Goal: Download file/media

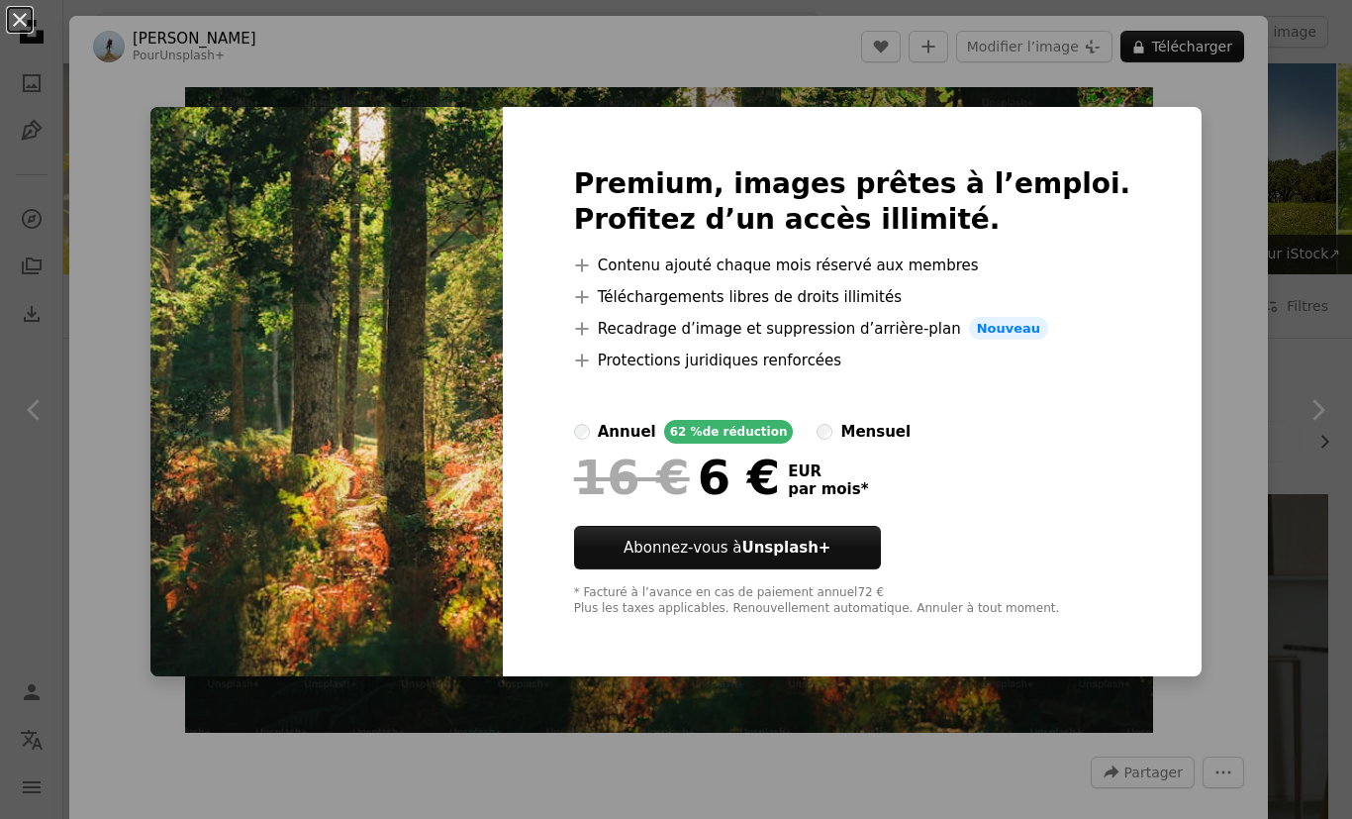
scroll to position [5051, 0]
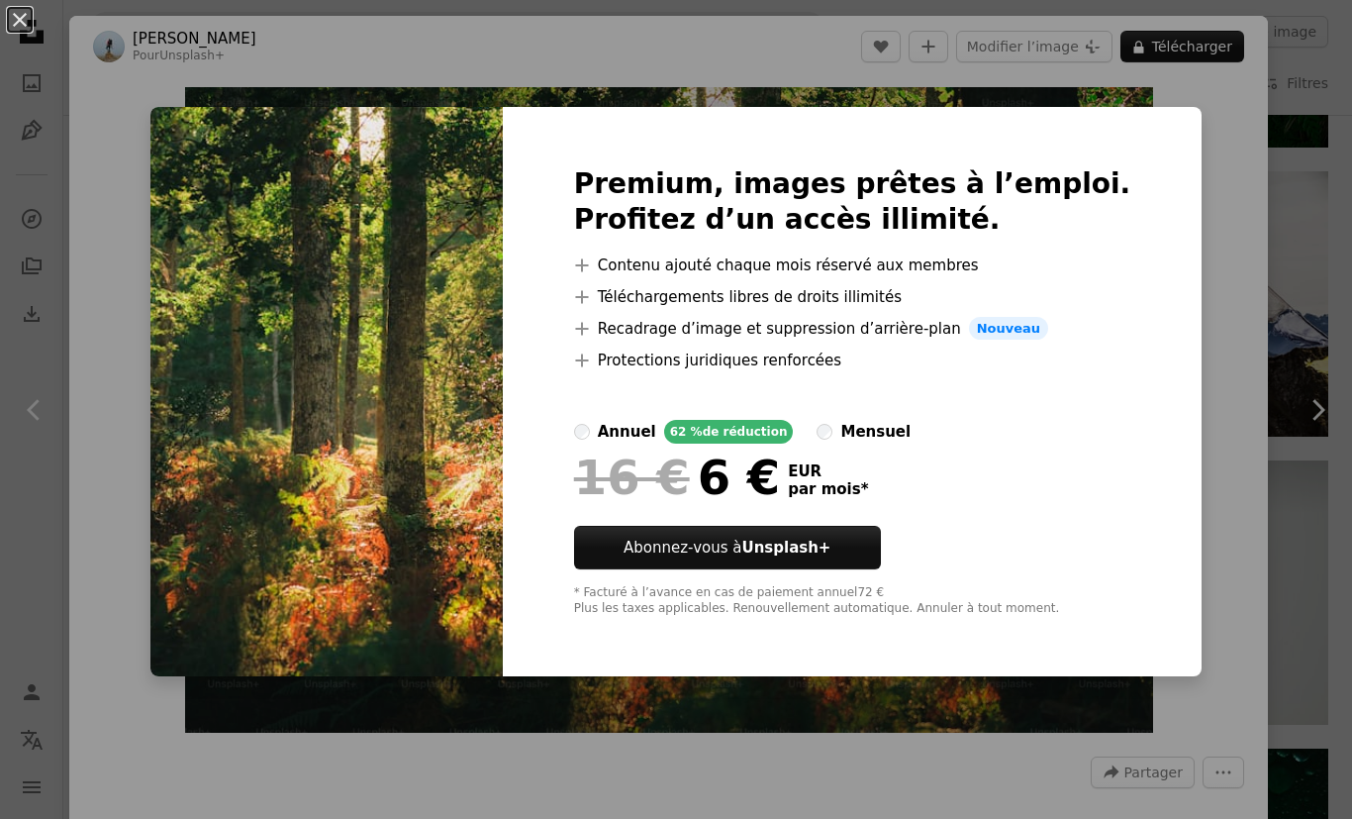
click at [1300, 217] on div "An X shape Premium, images prêtes à l’emploi. Profitez d’un accès illimité. A p…" at bounding box center [676, 409] width 1352 height 819
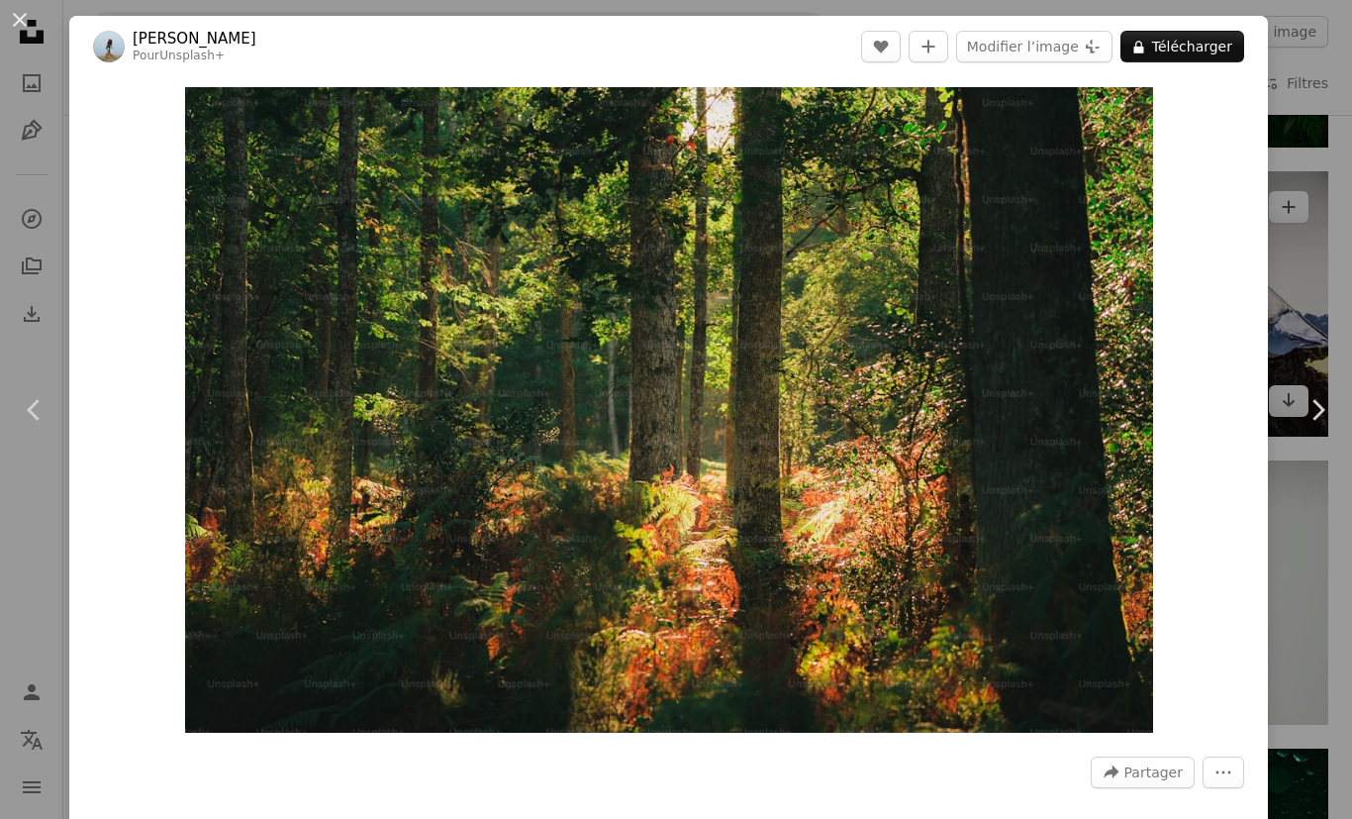
click at [1326, 218] on div "An X shape Chevron left Chevron right [PERSON_NAME] Pour Unsplash+ A heart A pl…" at bounding box center [676, 409] width 1352 height 819
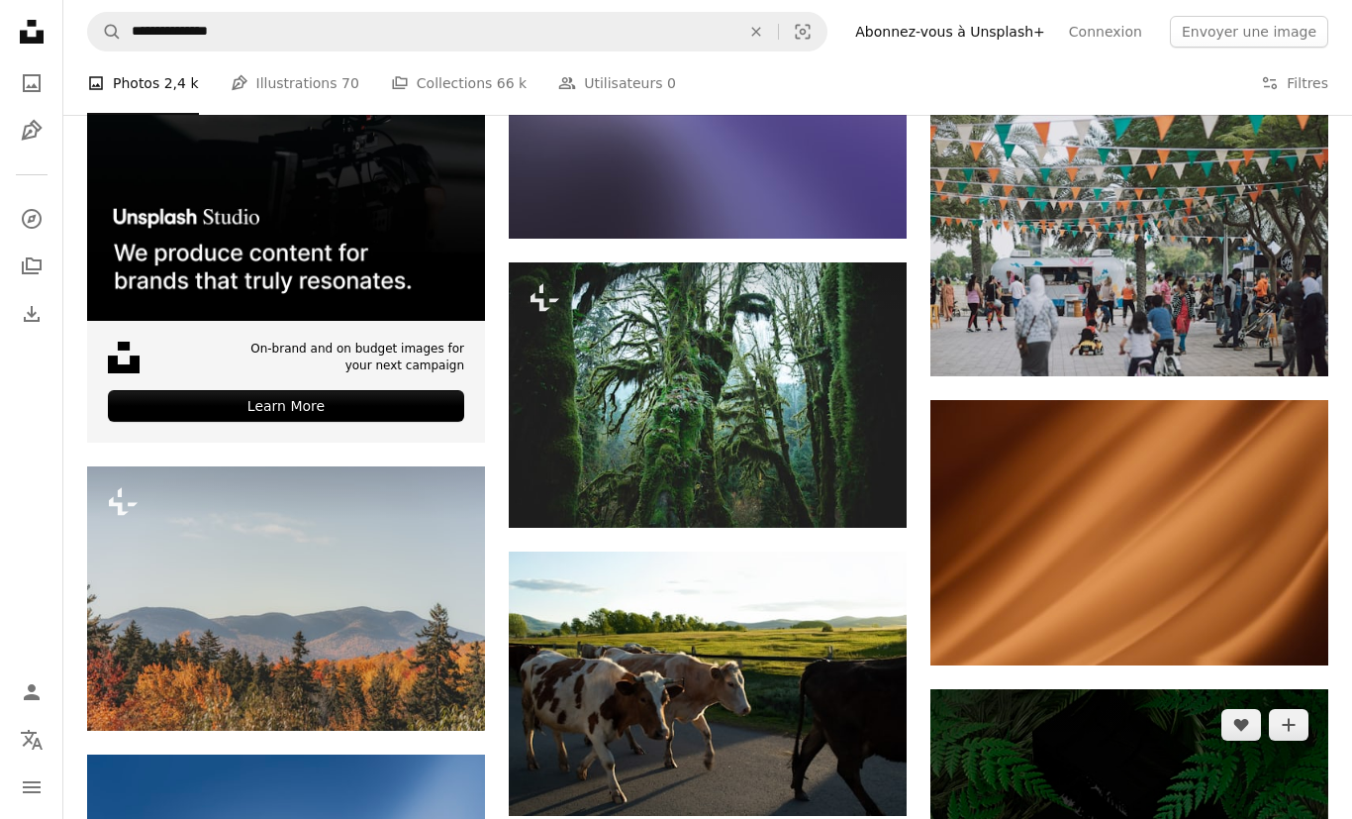
scroll to position [4283, 0]
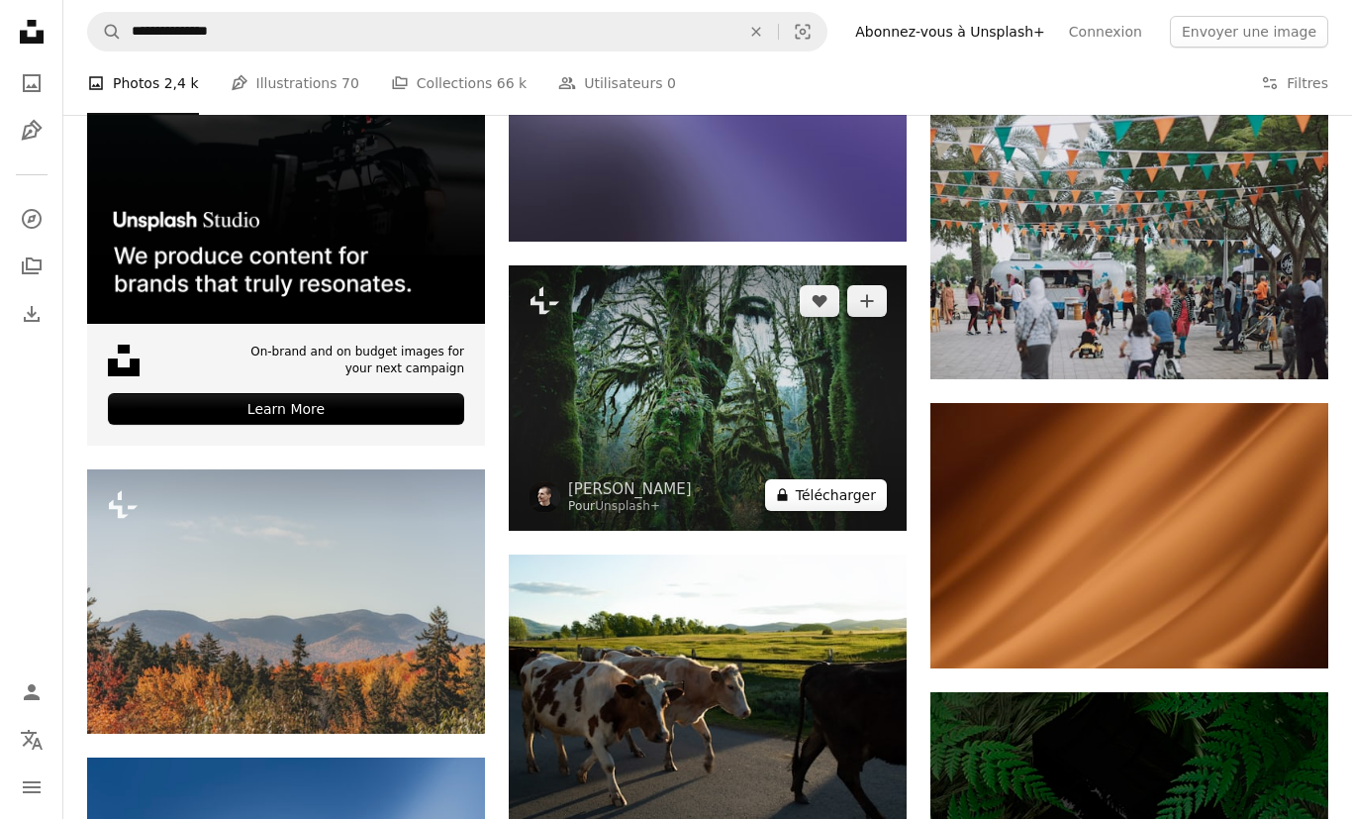
click at [824, 493] on button "A lock Télécharger" at bounding box center [826, 495] width 122 height 32
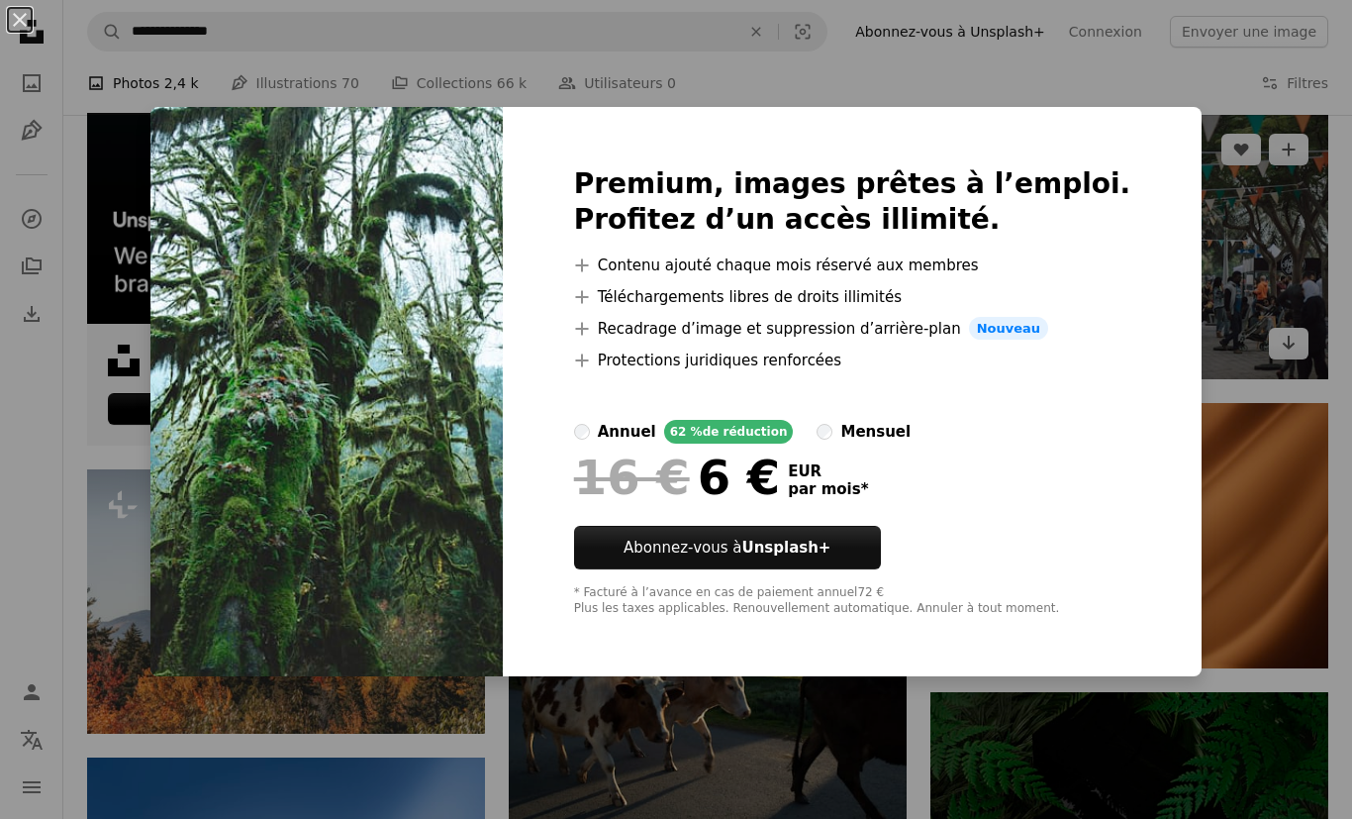
click at [1210, 290] on div "An X shape Premium, images prêtes à l’emploi. Profitez d’un accès illimité. A p…" at bounding box center [676, 409] width 1352 height 819
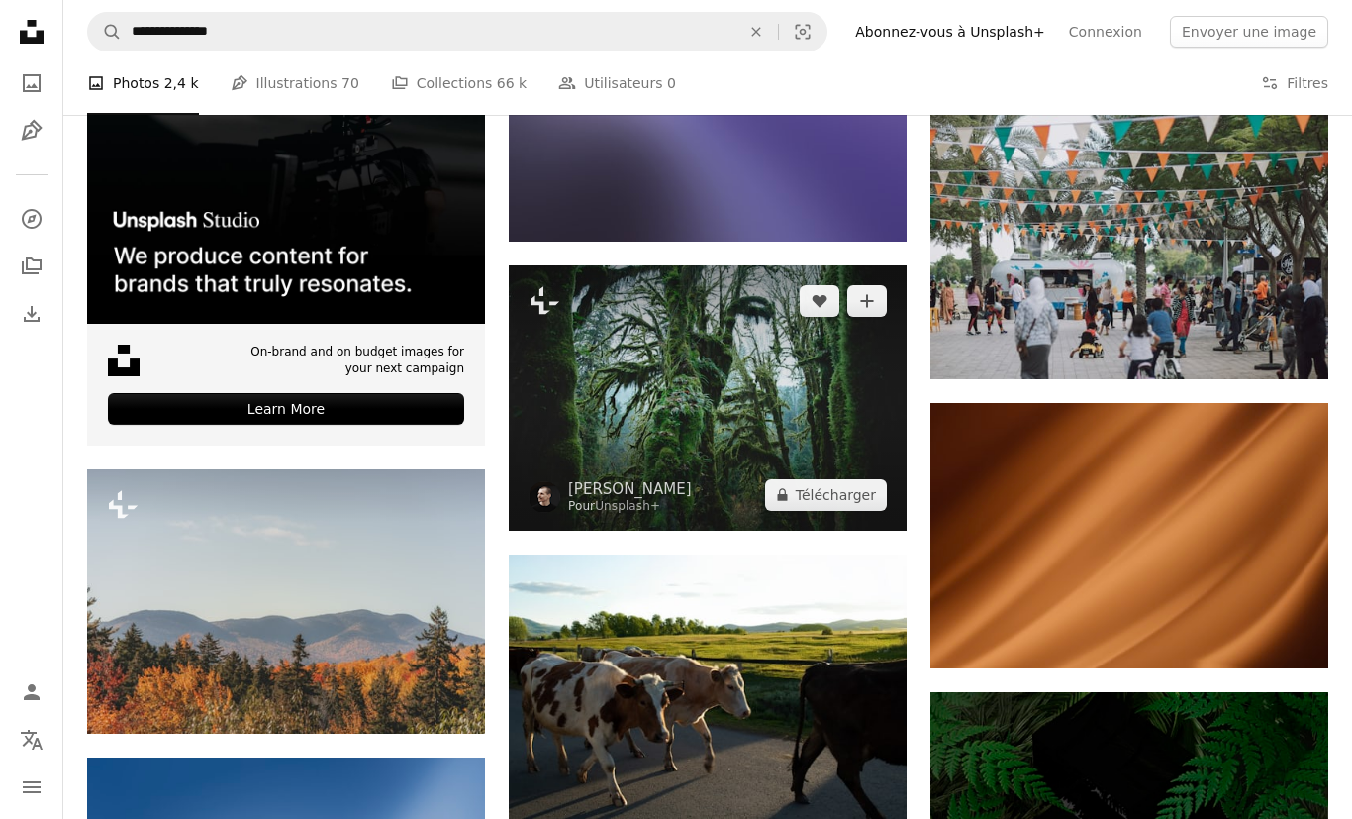
click at [653, 415] on img at bounding box center [708, 397] width 398 height 265
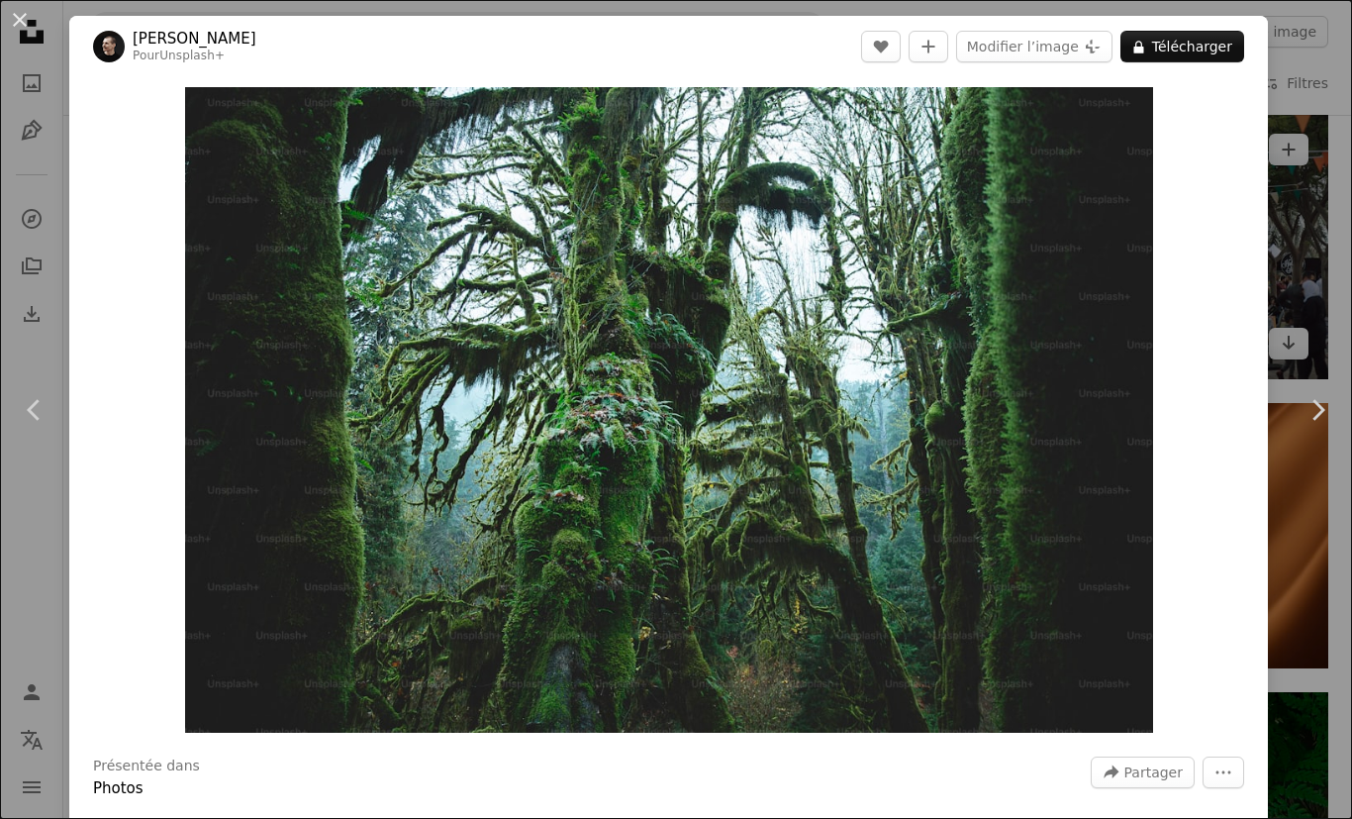
click at [1320, 274] on div "An X shape Chevron left Chevron right [PERSON_NAME] Pour Unsplash+ A heart A pl…" at bounding box center [676, 409] width 1352 height 819
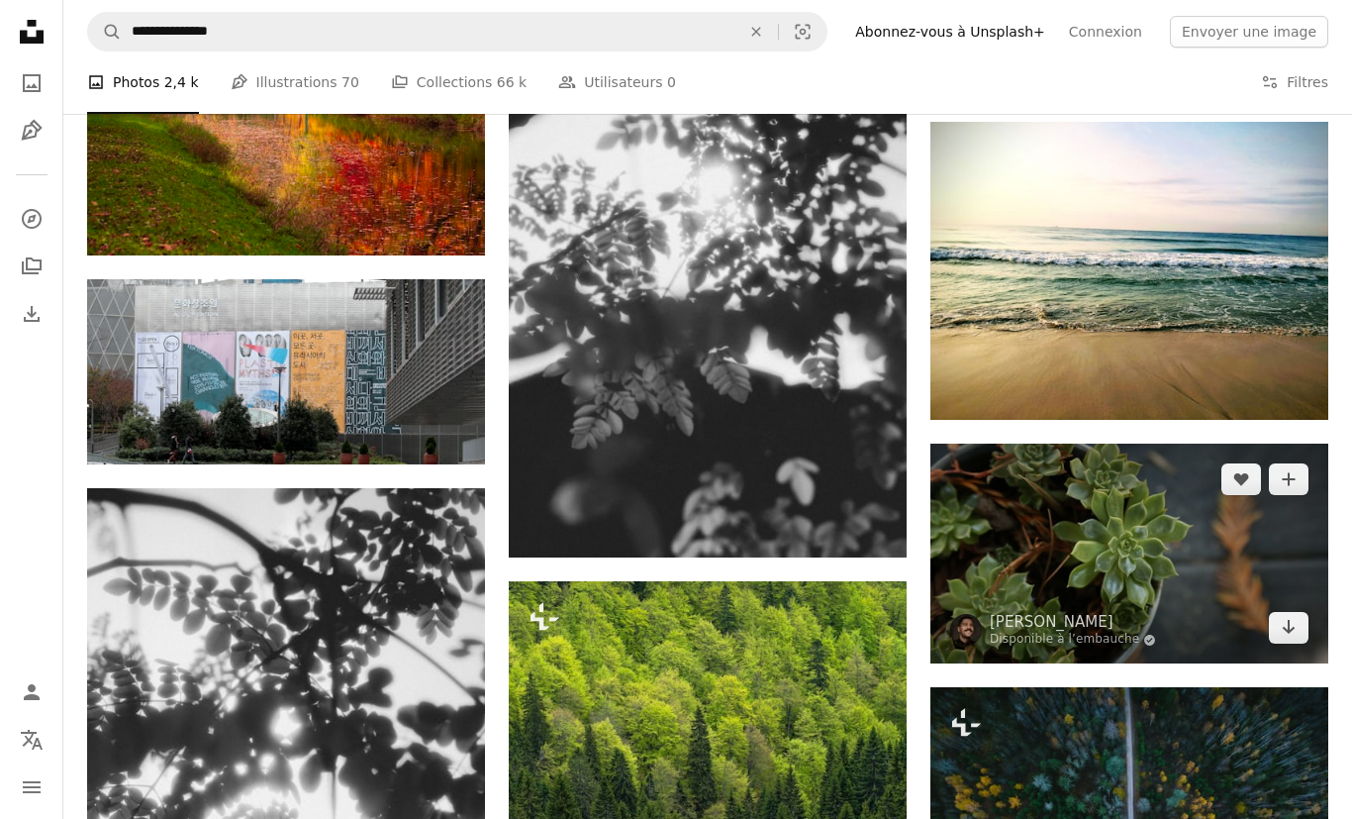
scroll to position [3100, 0]
click at [1054, 500] on img at bounding box center [1129, 553] width 398 height 220
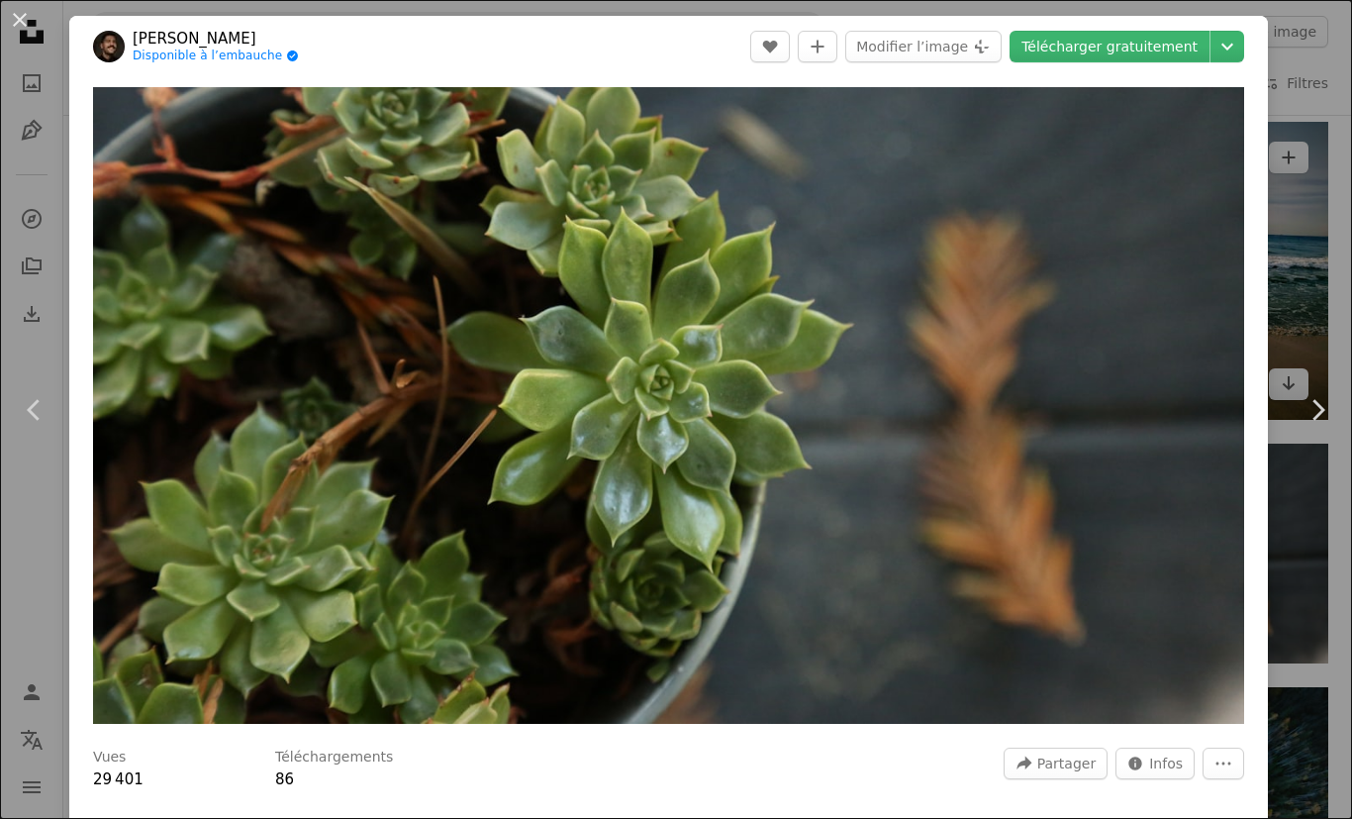
click at [1290, 309] on div "An X shape Chevron left Chevron right [PERSON_NAME] Disponible à l’embauche A c…" at bounding box center [676, 409] width 1352 height 819
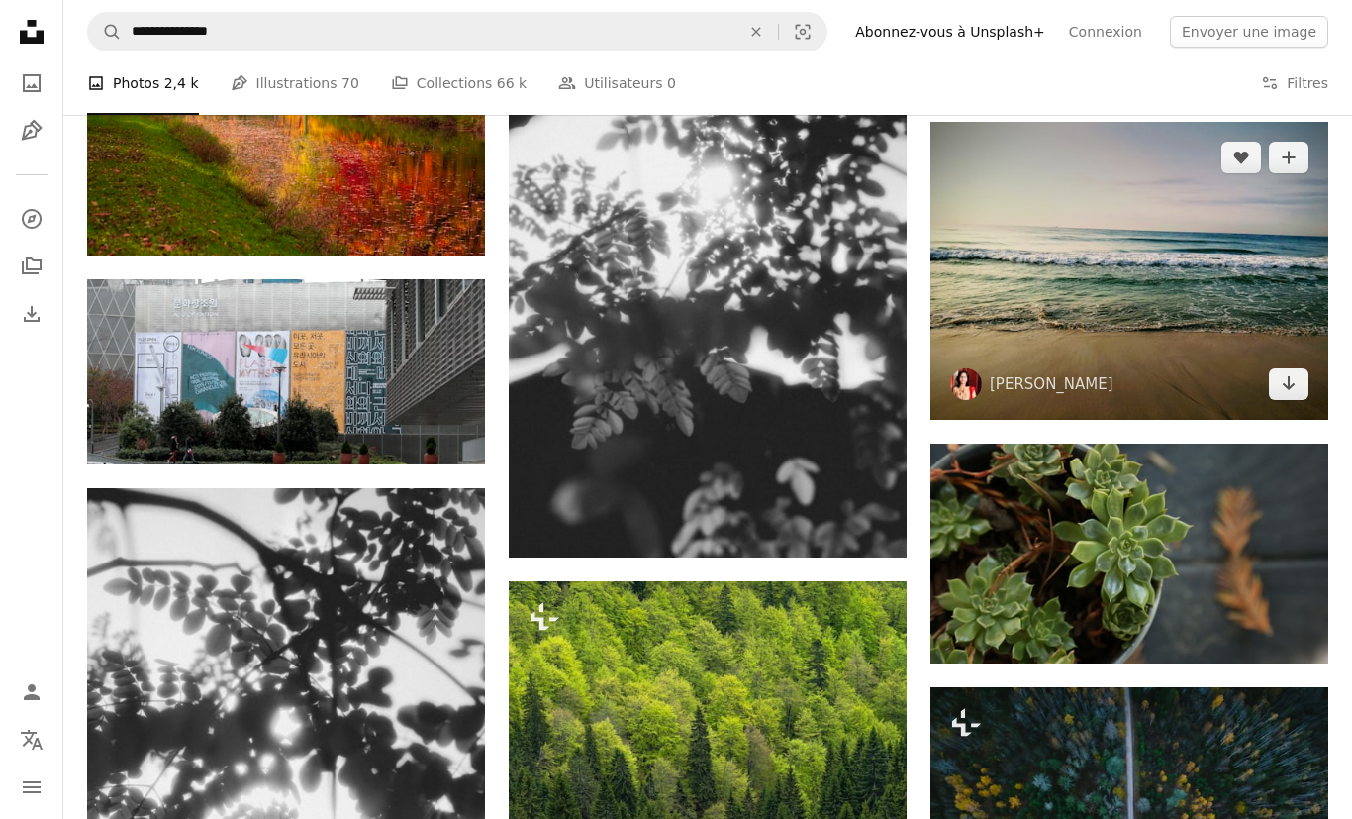
click at [1217, 289] on img at bounding box center [1129, 271] width 398 height 299
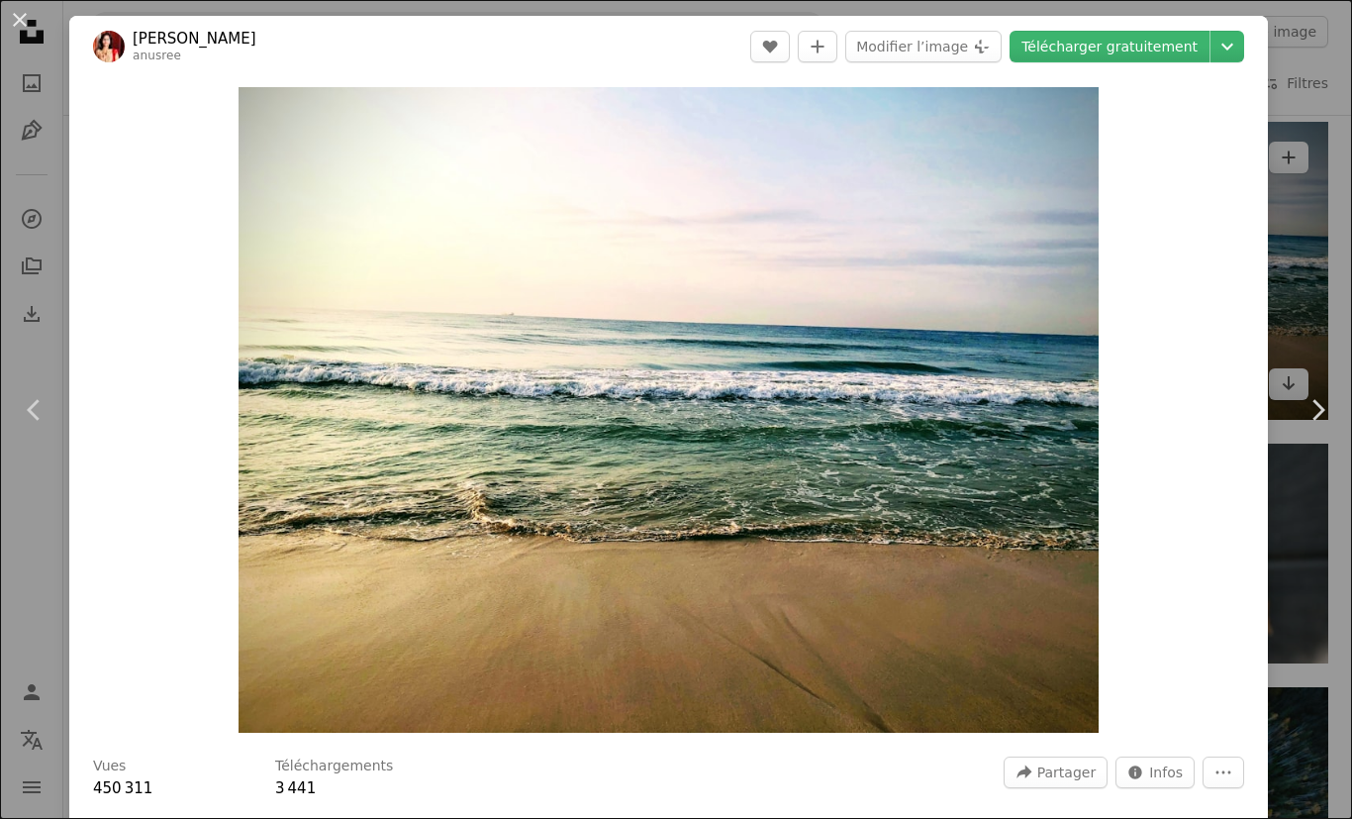
click at [1293, 288] on div "An X shape Chevron left Chevron right [PERSON_NAME] anusree A heart A plus sign…" at bounding box center [676, 409] width 1352 height 819
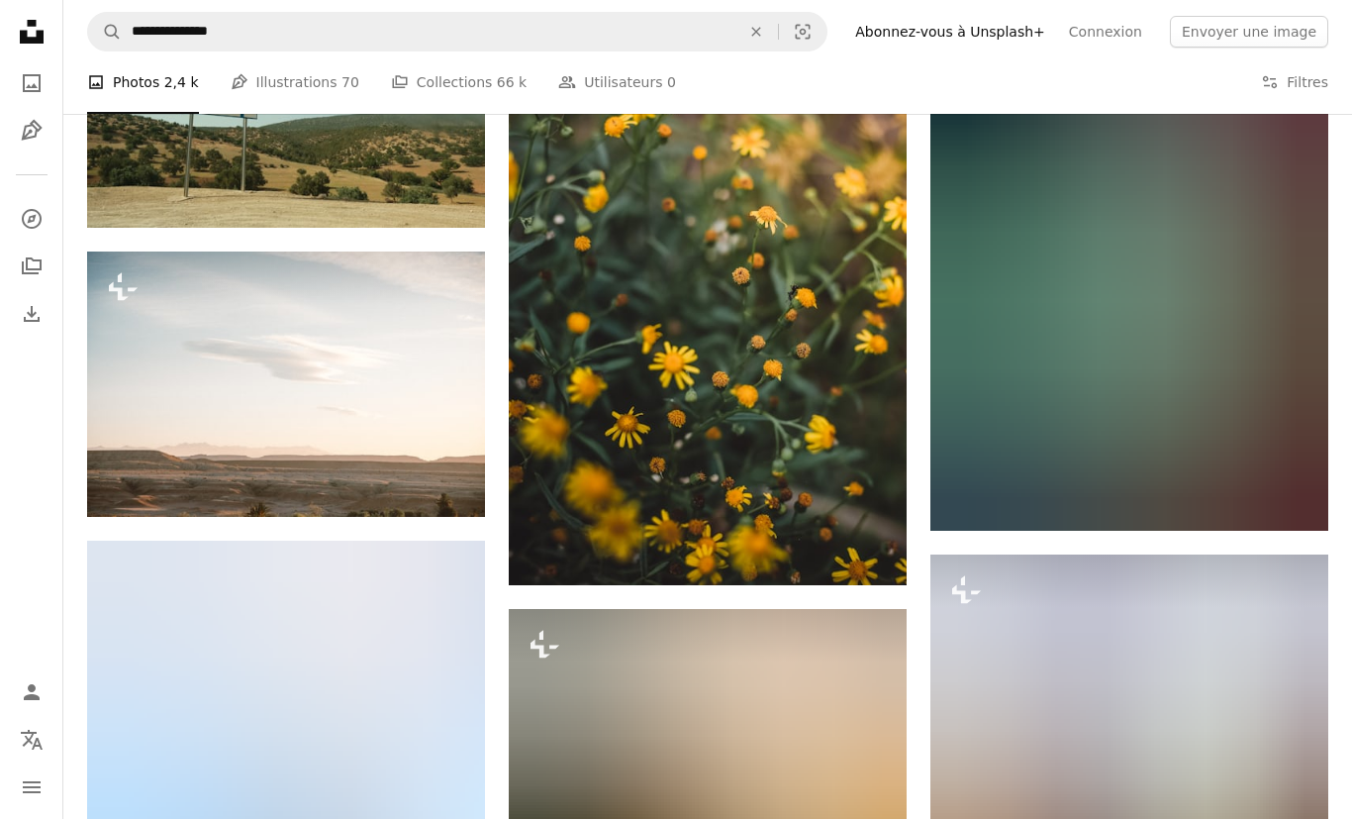
scroll to position [8946, 0]
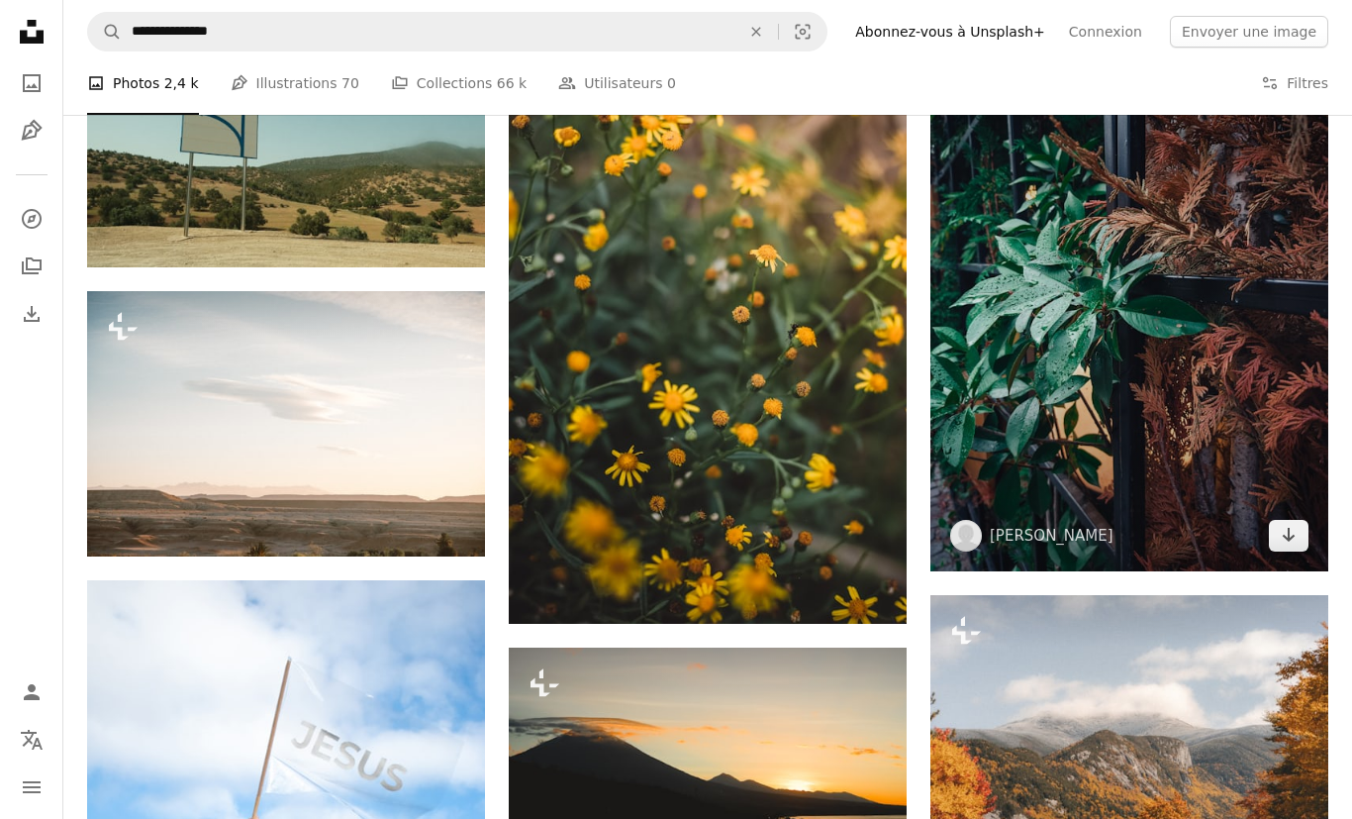
click at [1110, 326] on img at bounding box center [1129, 305] width 398 height 530
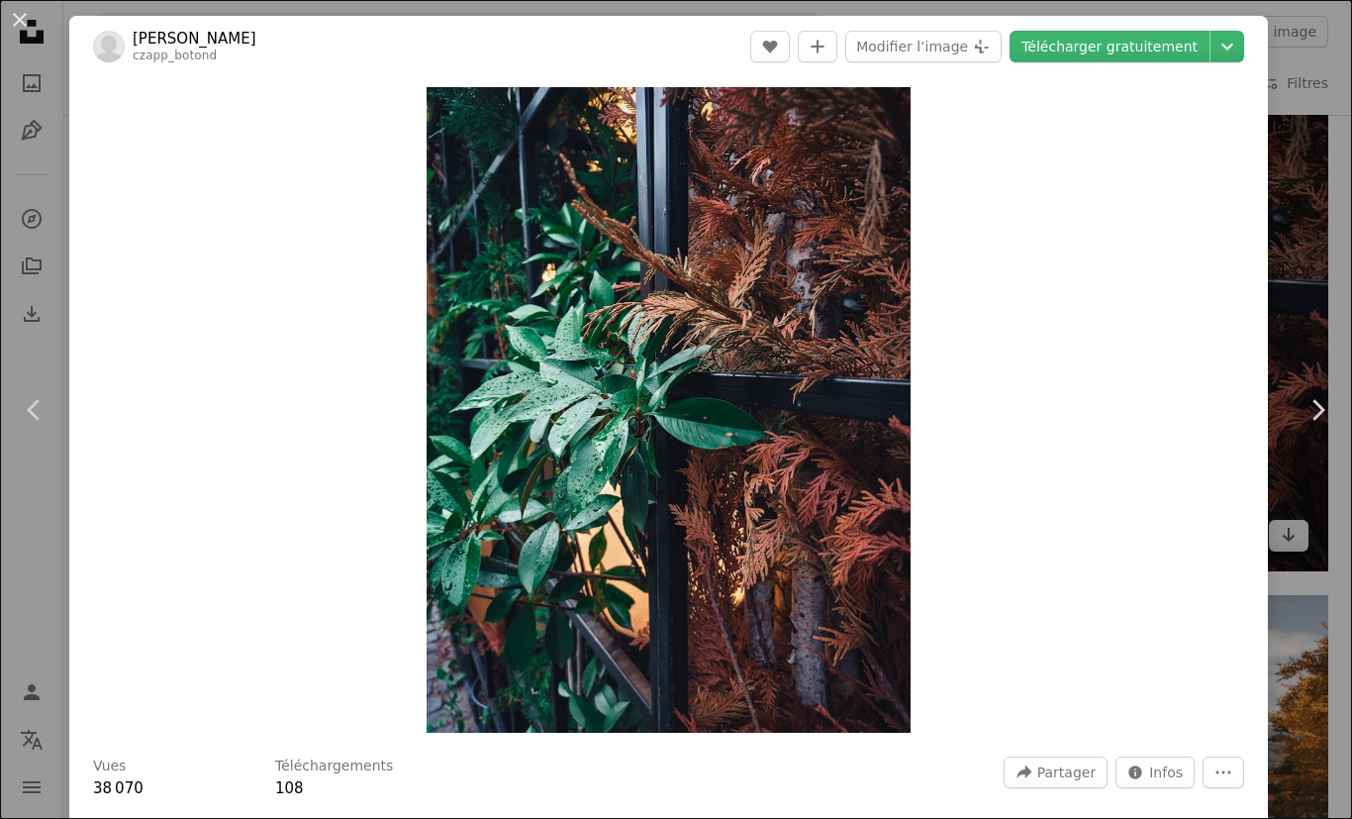
click at [1308, 296] on div "An X shape Chevron left Chevron right [PERSON_NAME] czapp_botond A heart A plus…" at bounding box center [676, 409] width 1352 height 819
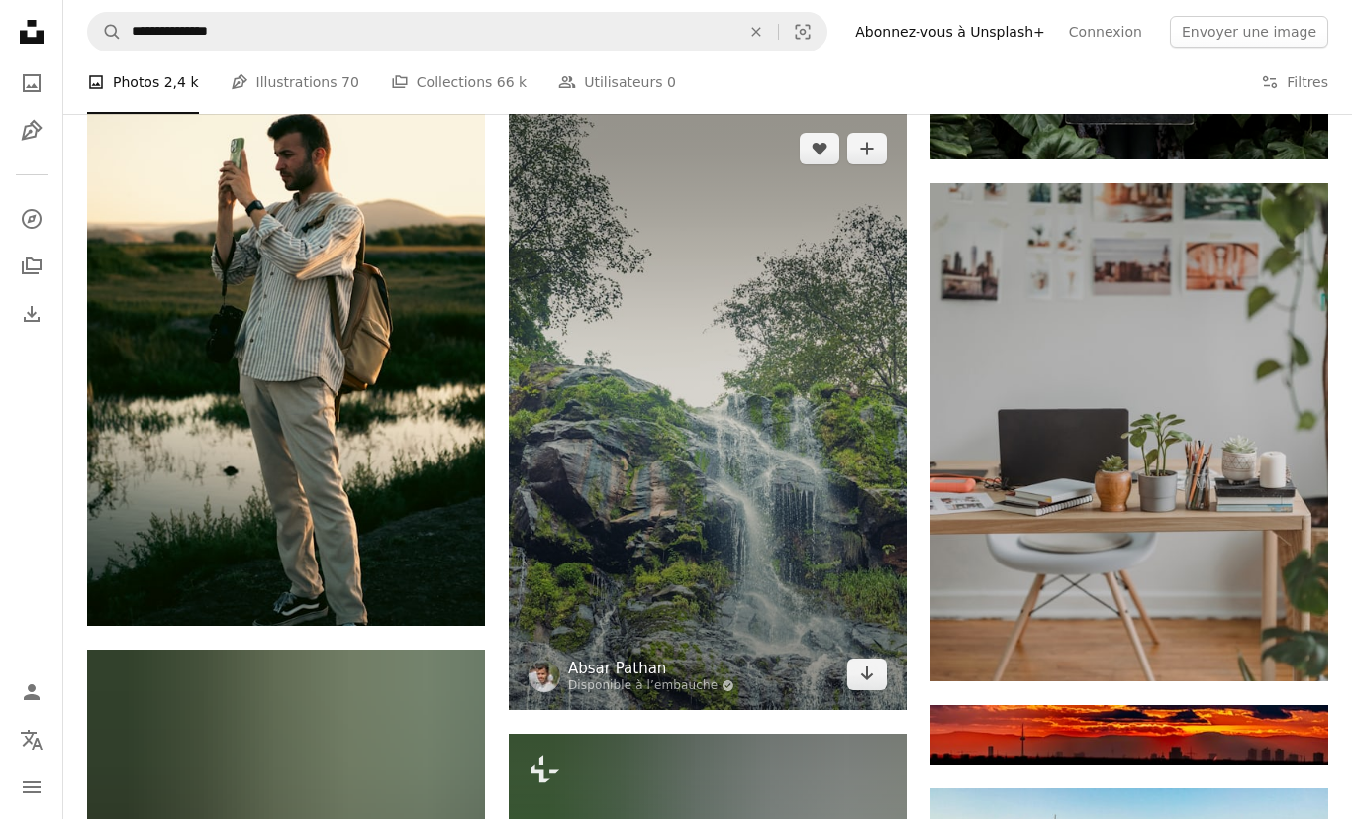
scroll to position [11282, 0]
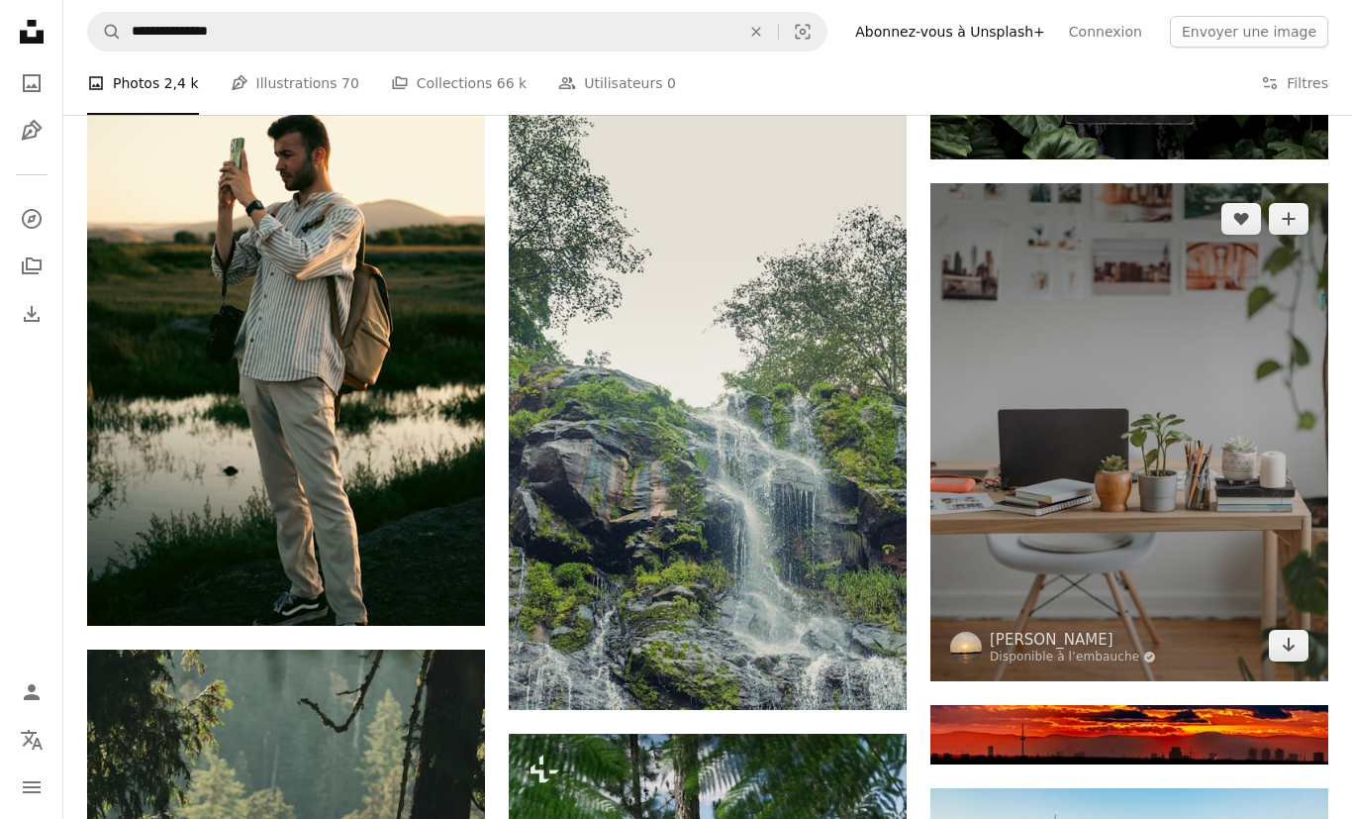
click at [1125, 362] on img at bounding box center [1129, 432] width 398 height 498
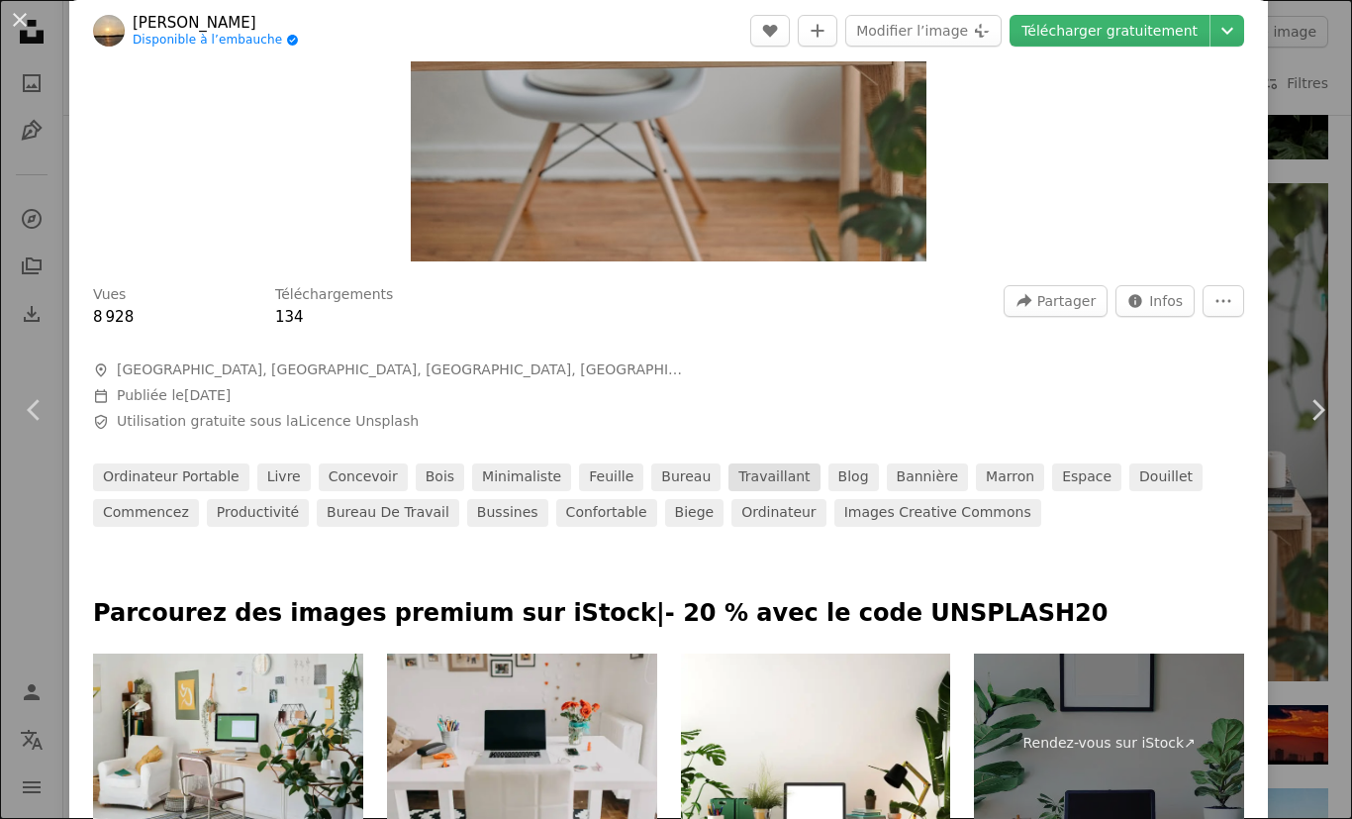
scroll to position [469, 0]
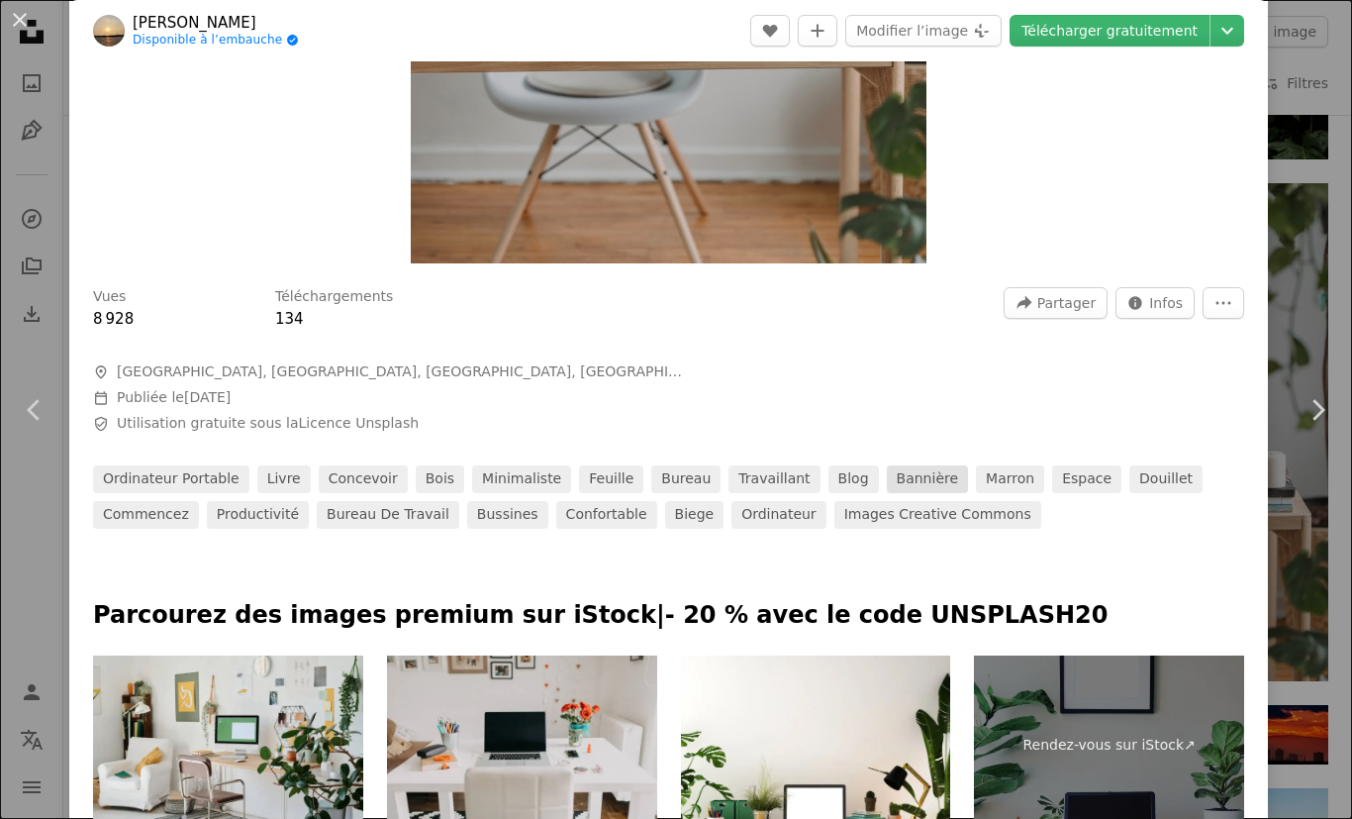
click at [899, 493] on link "bannière" at bounding box center [928, 479] width 82 height 28
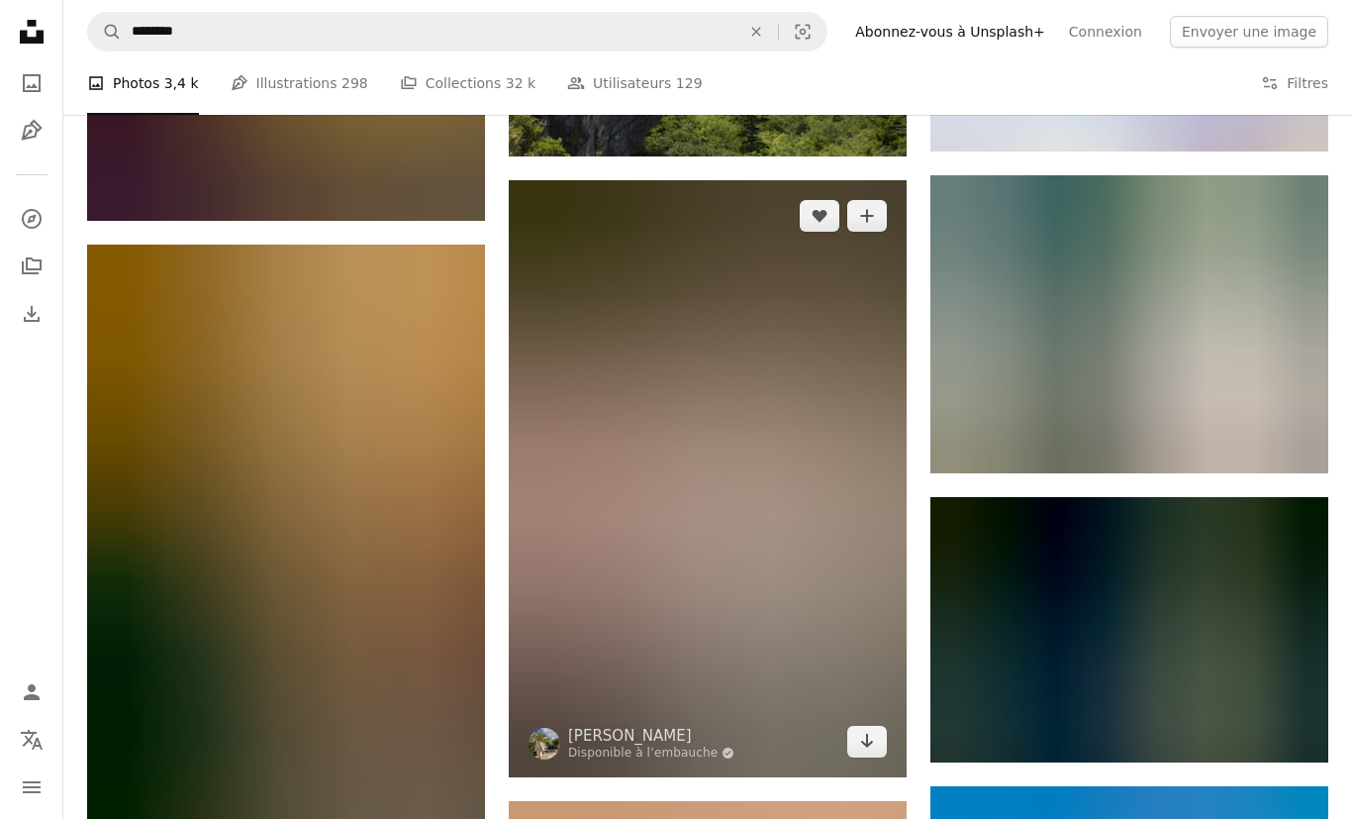
scroll to position [17154, 0]
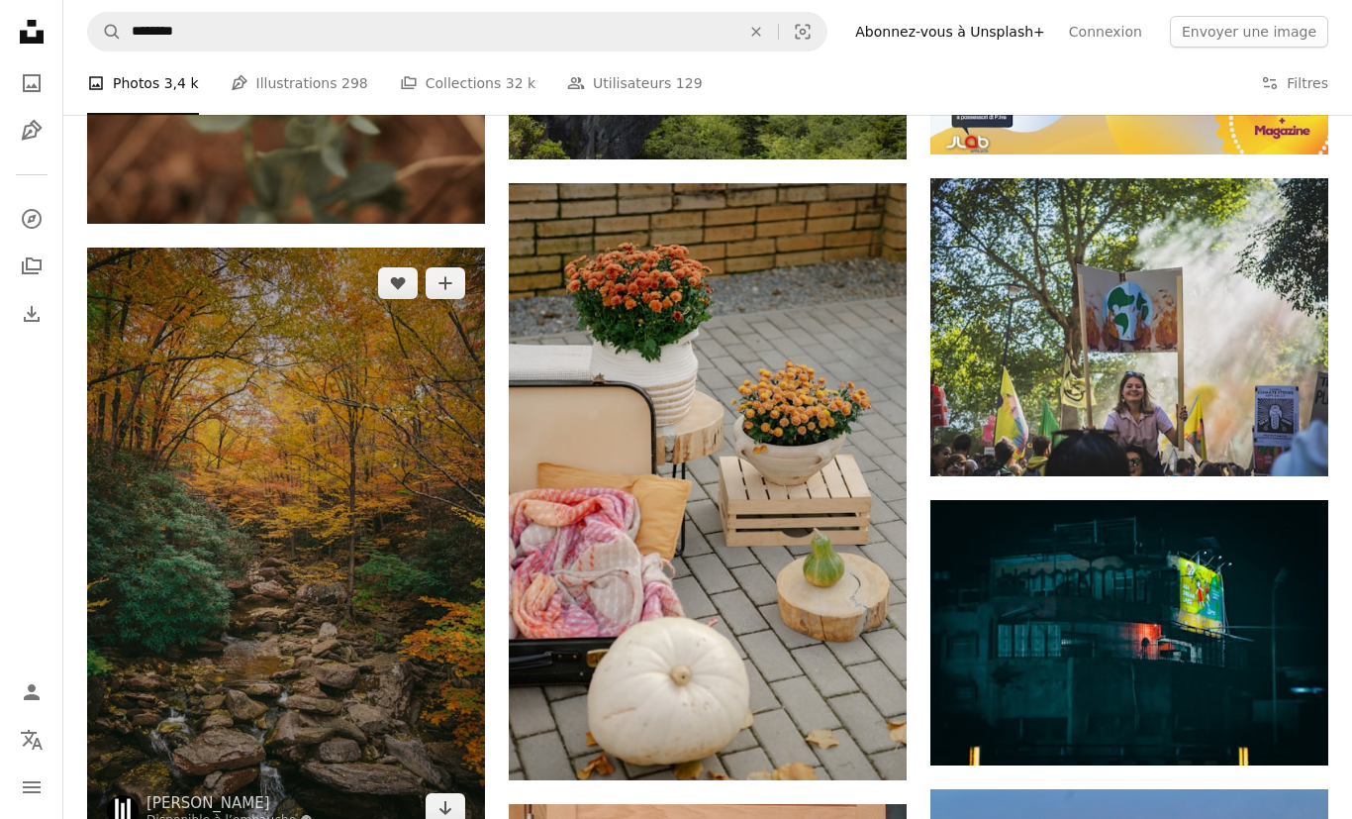
click at [414, 756] on img at bounding box center [286, 545] width 398 height 597
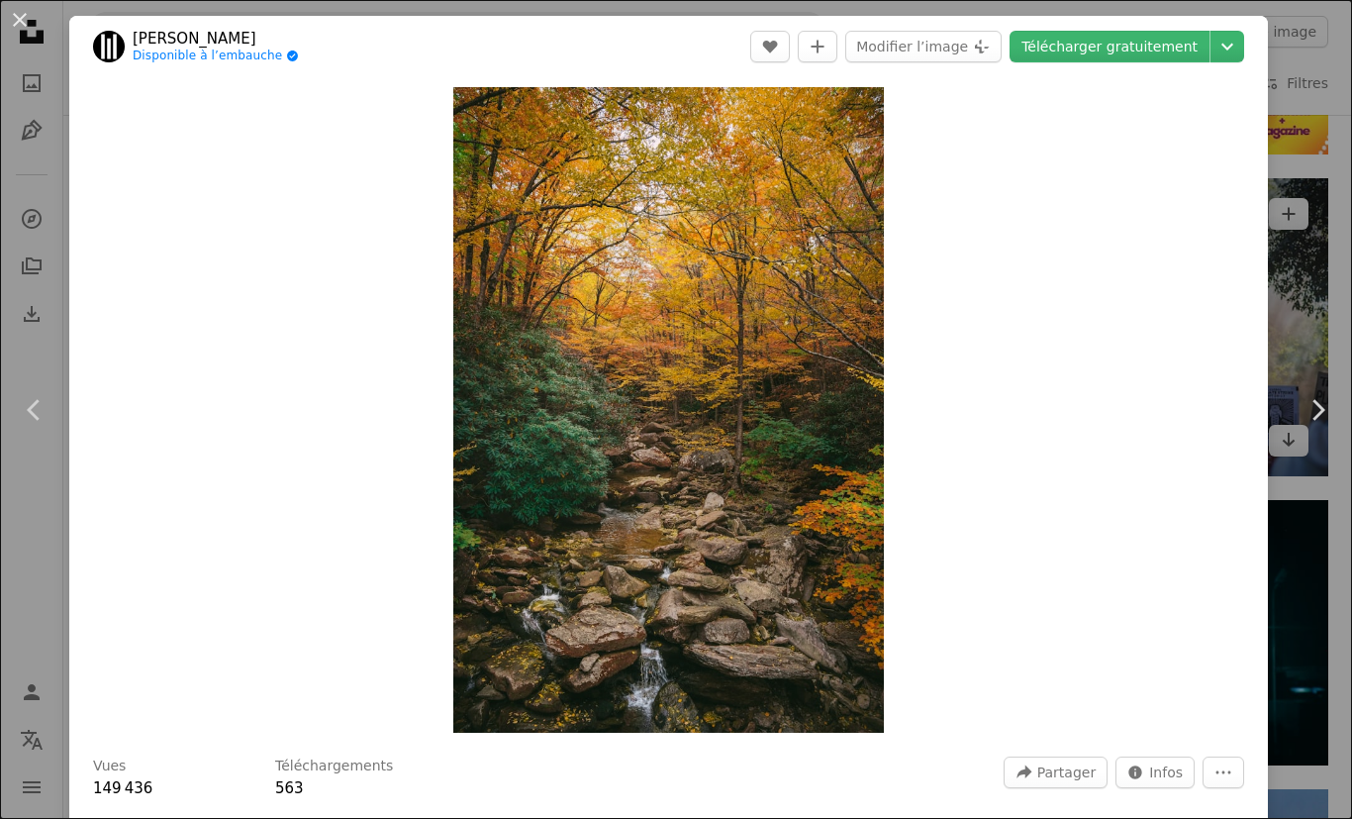
click at [1311, 297] on div "An X shape Chevron left Chevron right [PERSON_NAME] Disponible à l’embauche A c…" at bounding box center [676, 409] width 1352 height 819
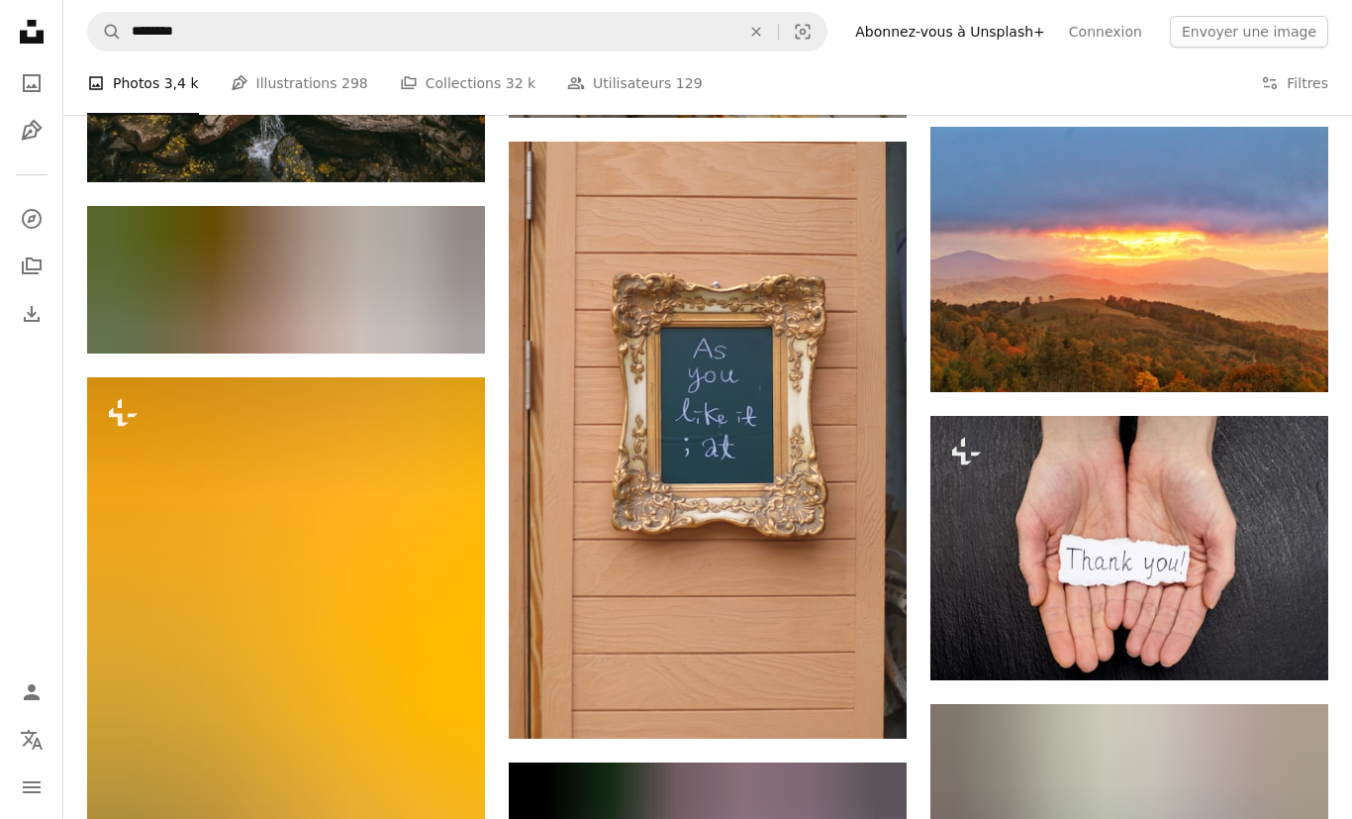
scroll to position [17815, 0]
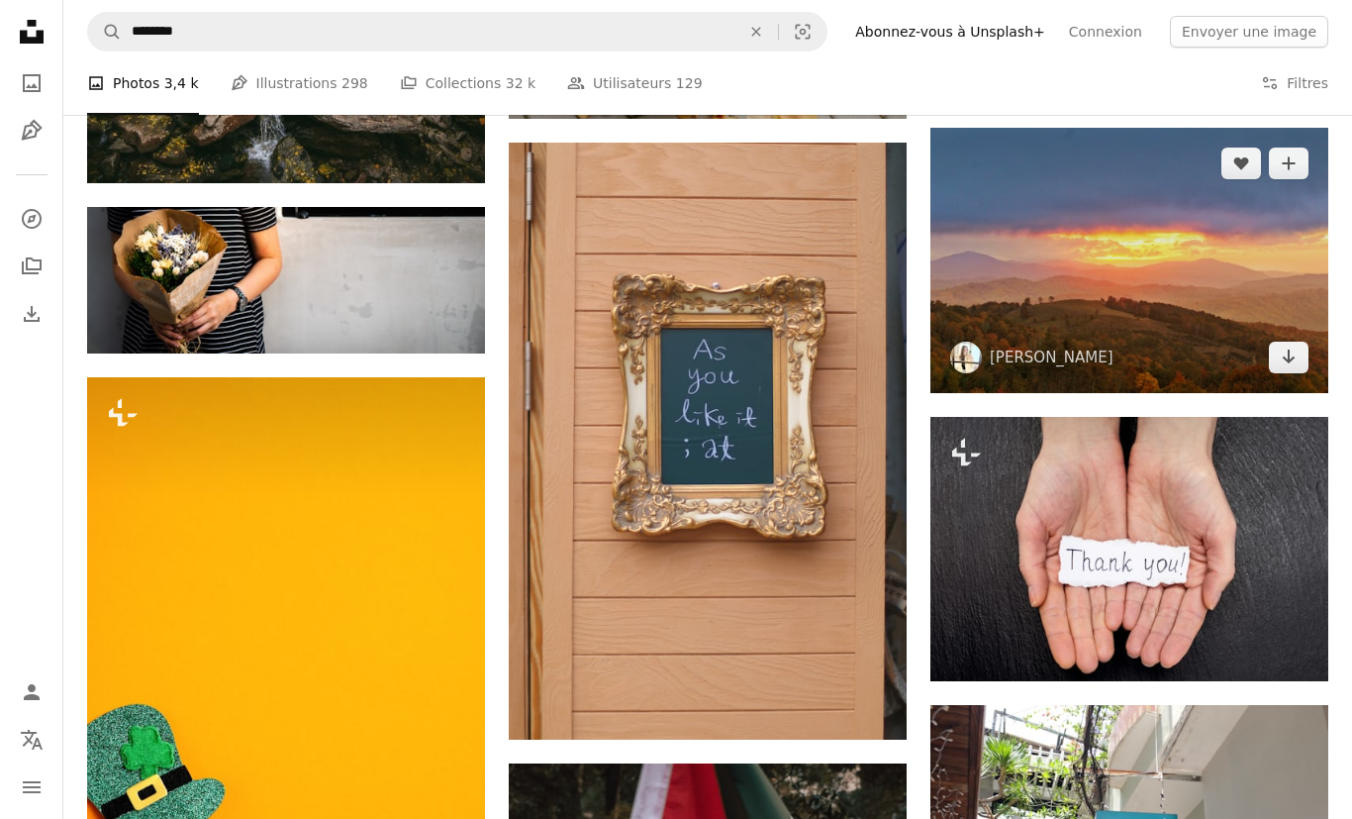
click at [1125, 323] on img at bounding box center [1129, 260] width 398 height 265
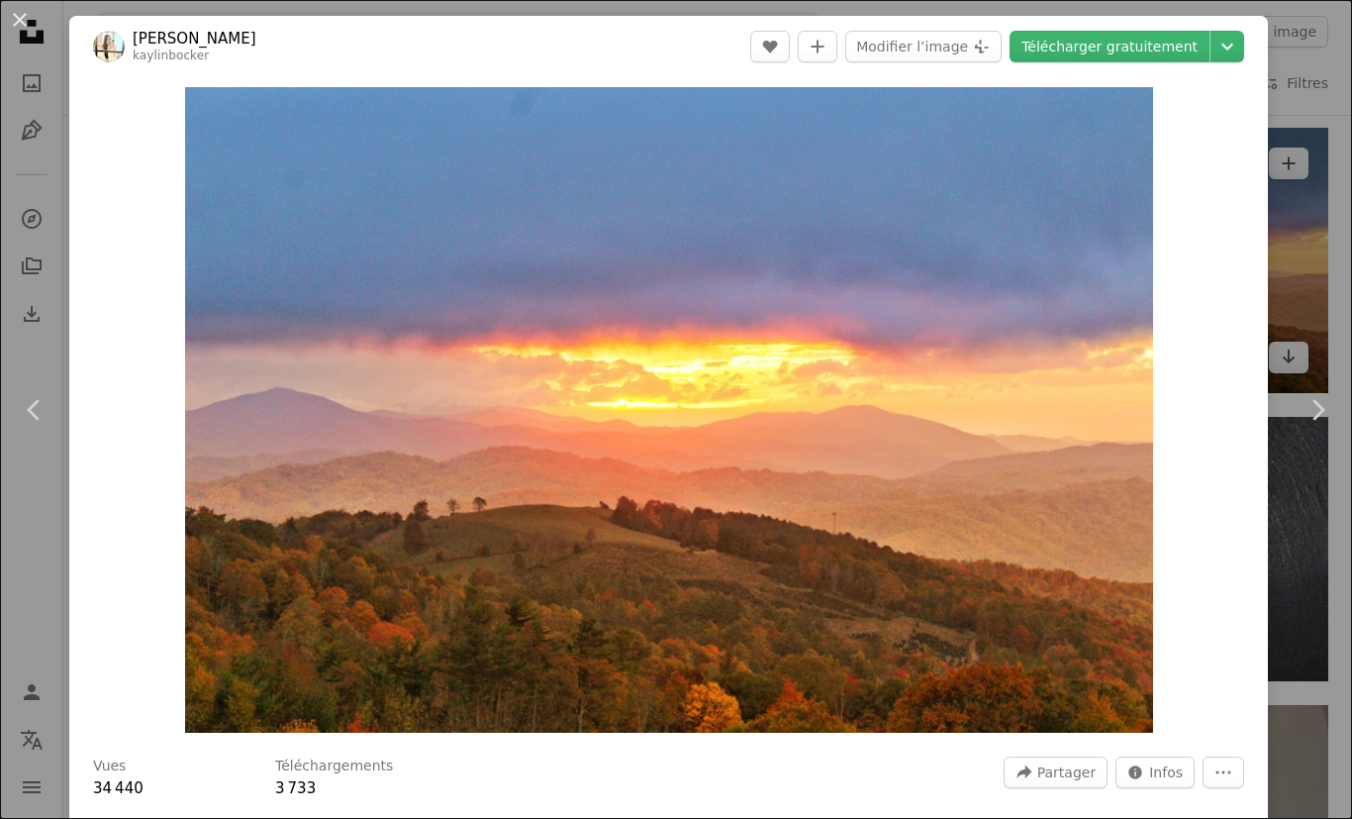
click at [1315, 314] on div "An X shape Chevron left Chevron right [PERSON_NAME] kaylinbocker A heart A plus…" at bounding box center [676, 409] width 1352 height 819
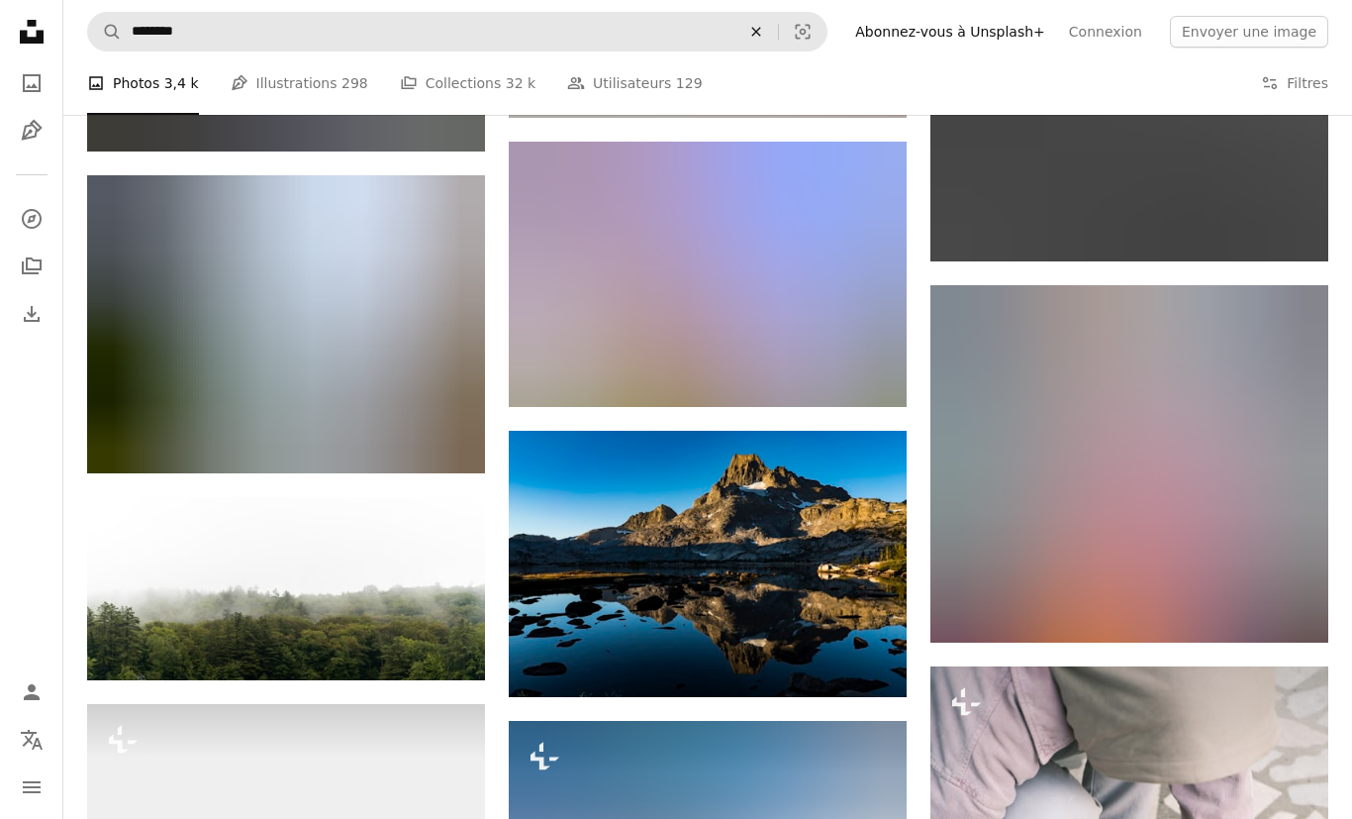
scroll to position [36794, 0]
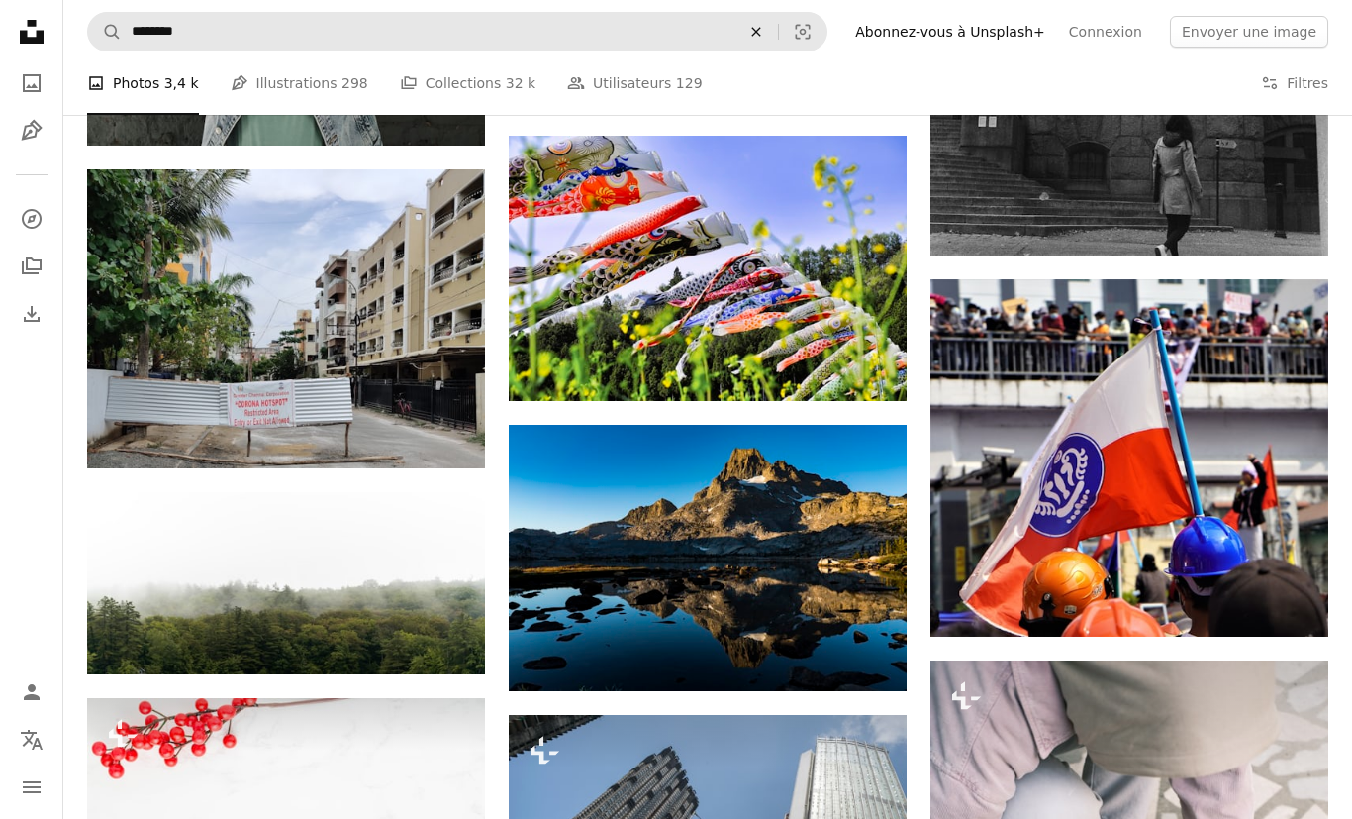
click at [778, 27] on icon "An X shape" at bounding box center [756, 32] width 44 height 16
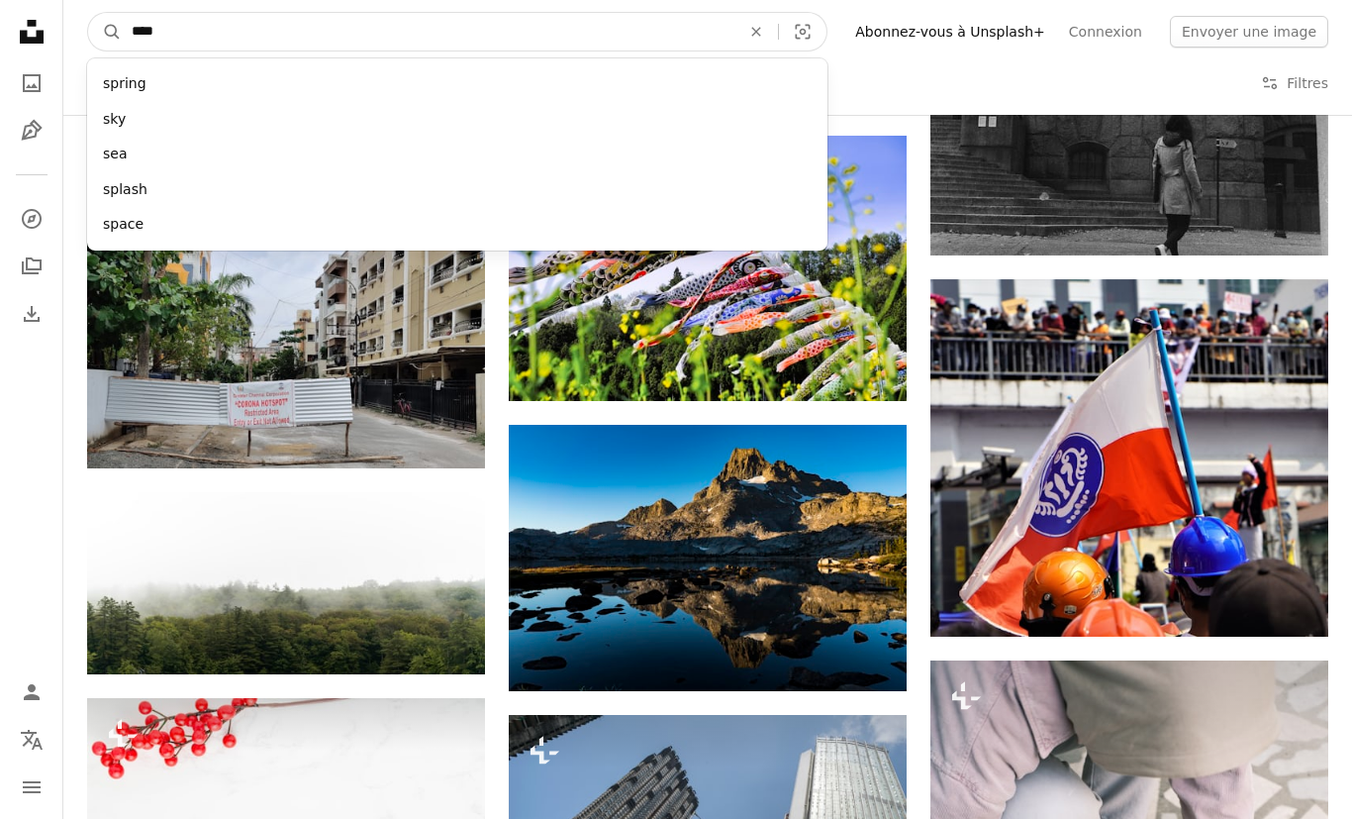
type input "*****"
click at [105, 32] on button "A magnifying glass" at bounding box center [105, 32] width 34 height 38
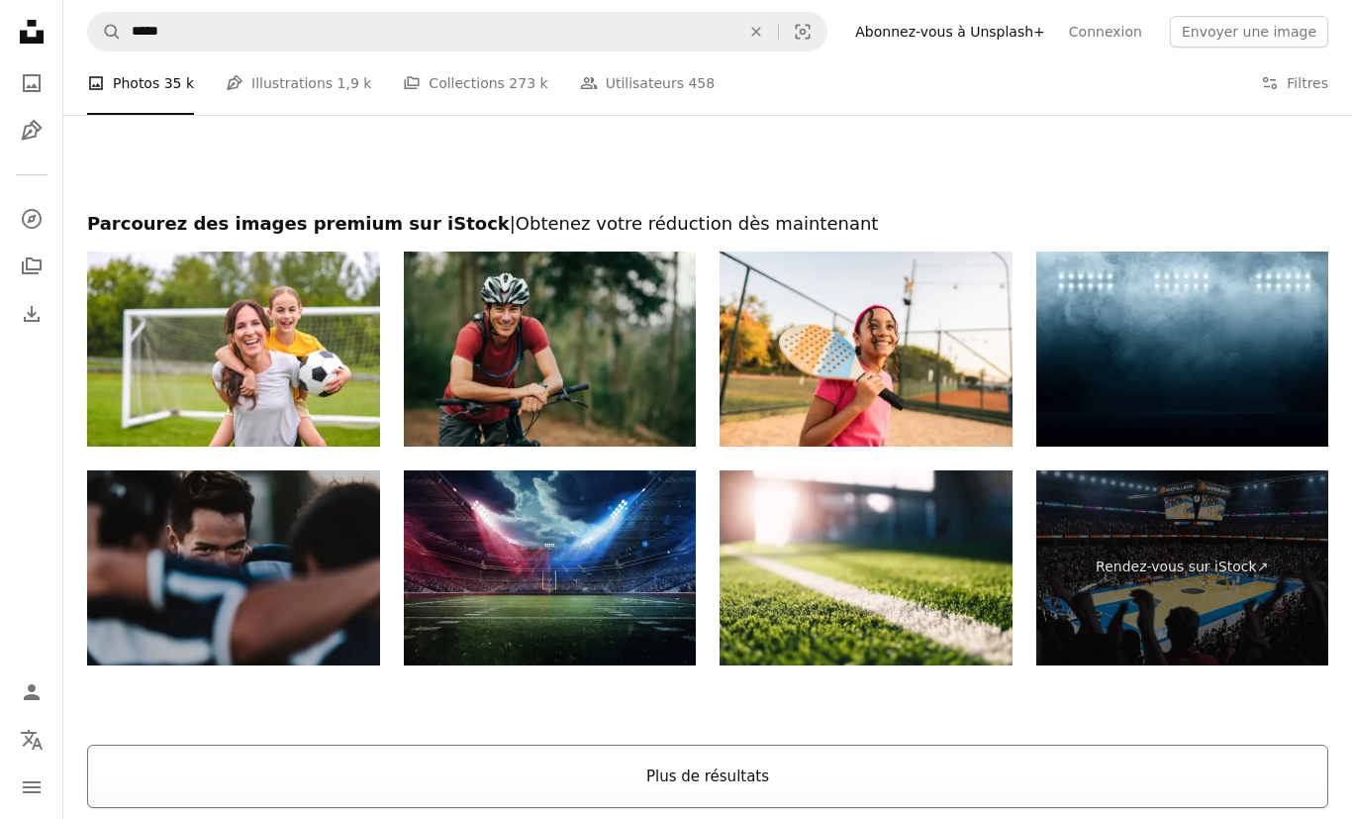
click at [913, 789] on button "Plus de résultats" at bounding box center [707, 775] width 1241 height 63
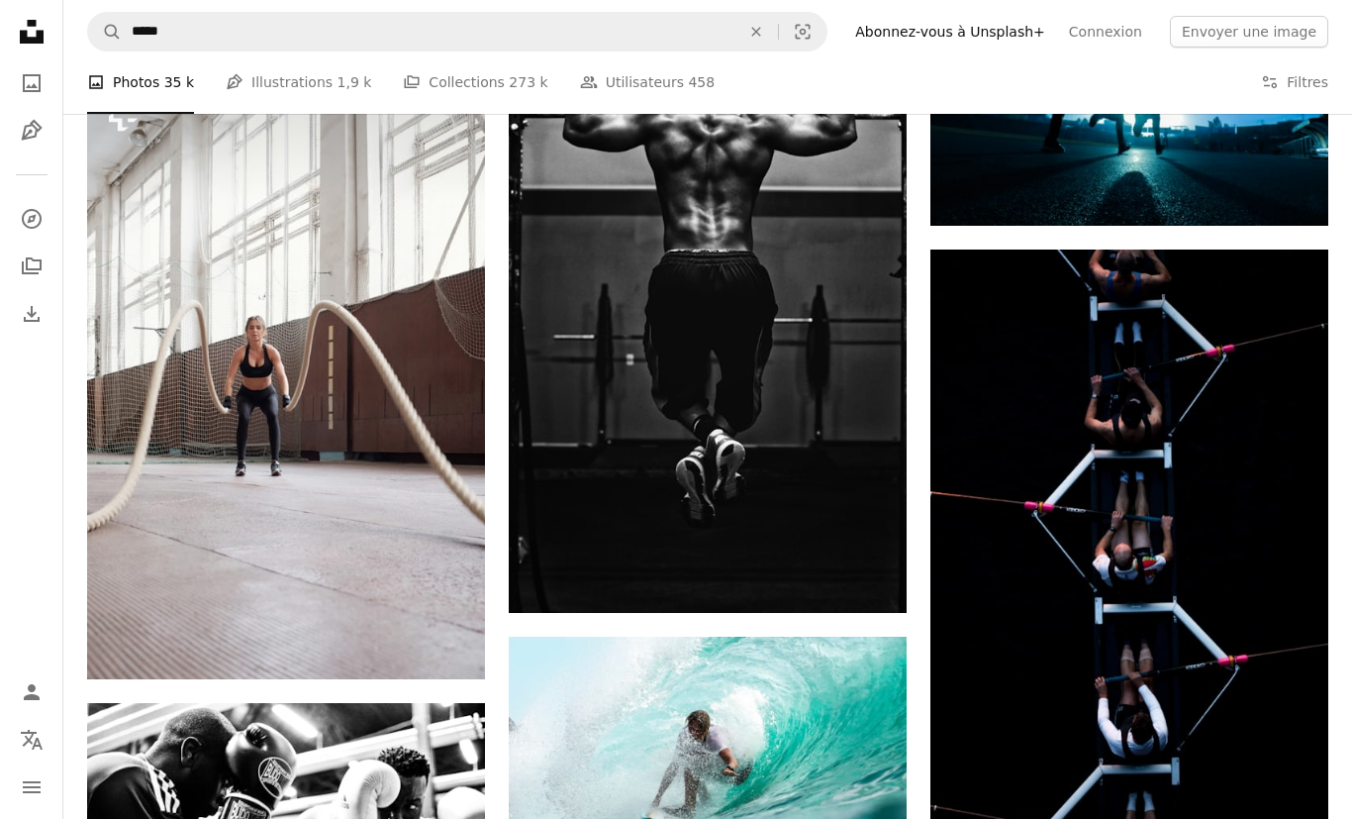
scroll to position [5009, 0]
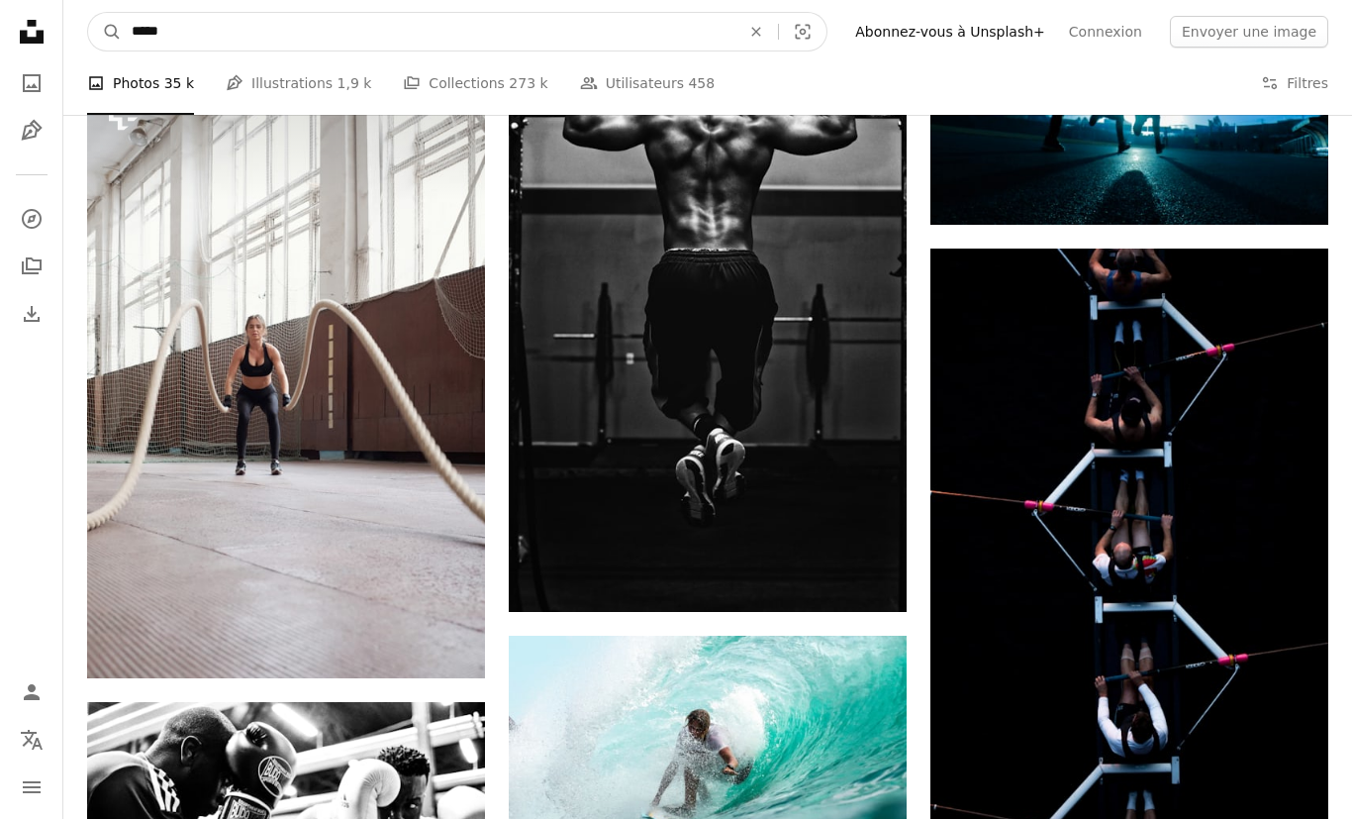
click at [207, 32] on input "*****" at bounding box center [428, 32] width 613 height 38
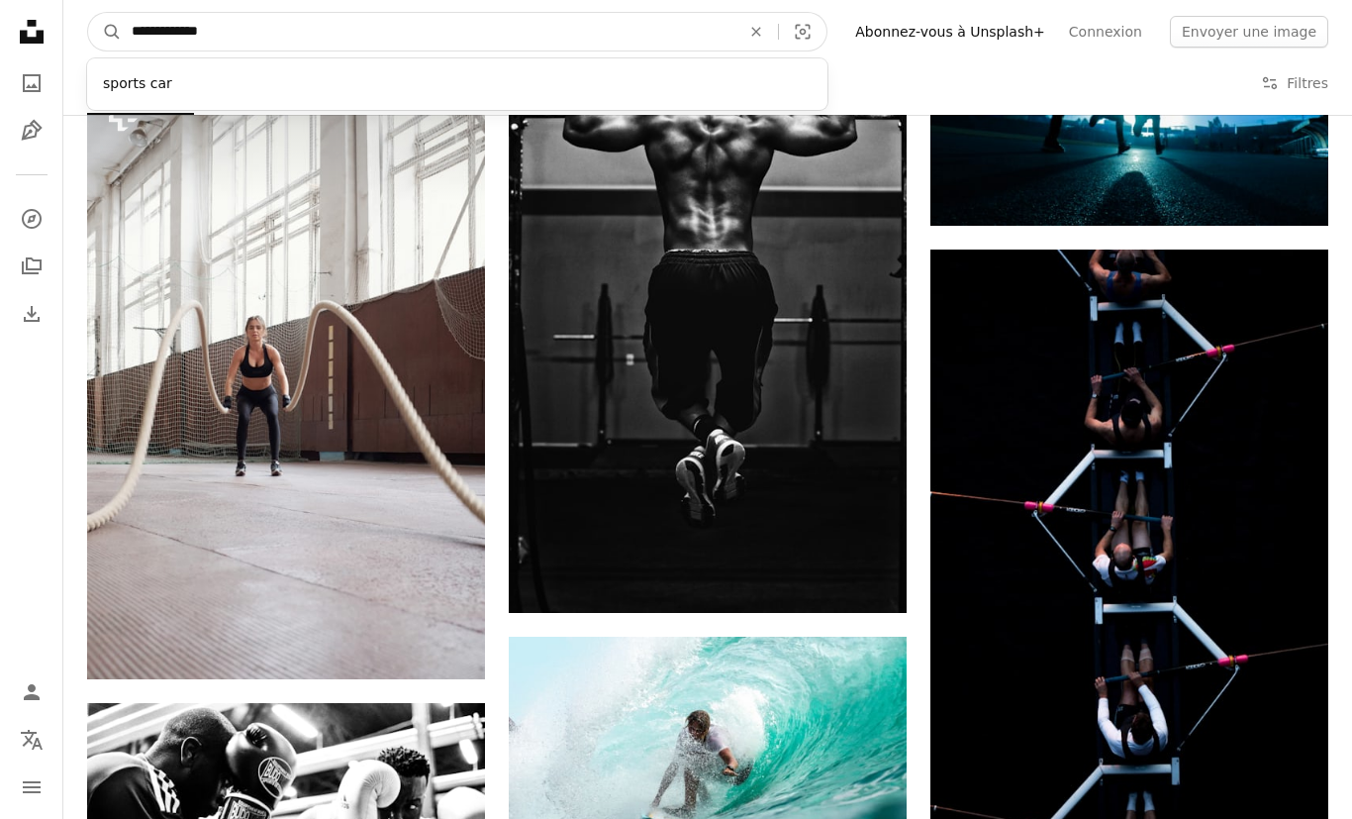
type input "**********"
click at [105, 31] on button "A magnifying glass" at bounding box center [105, 32] width 34 height 38
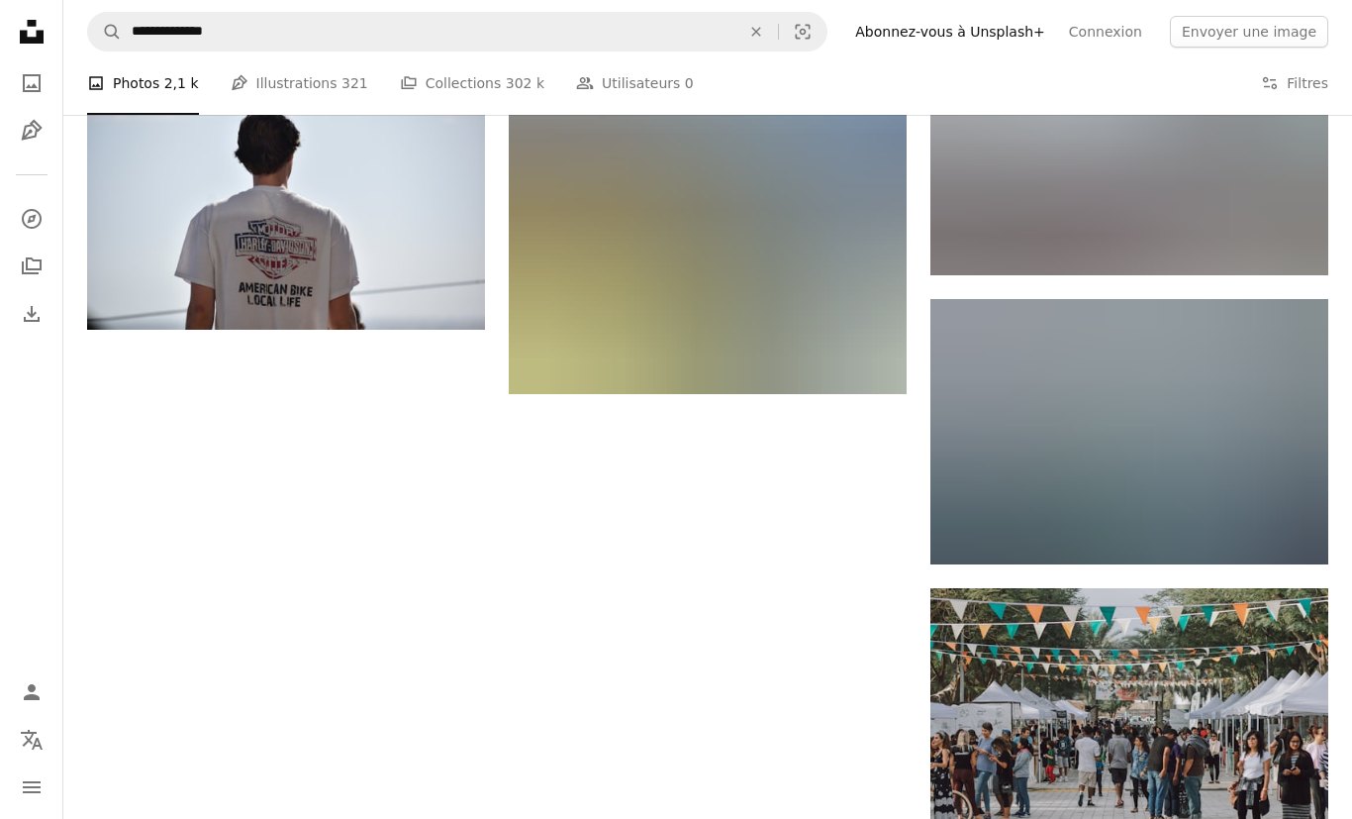
scroll to position [2159, 0]
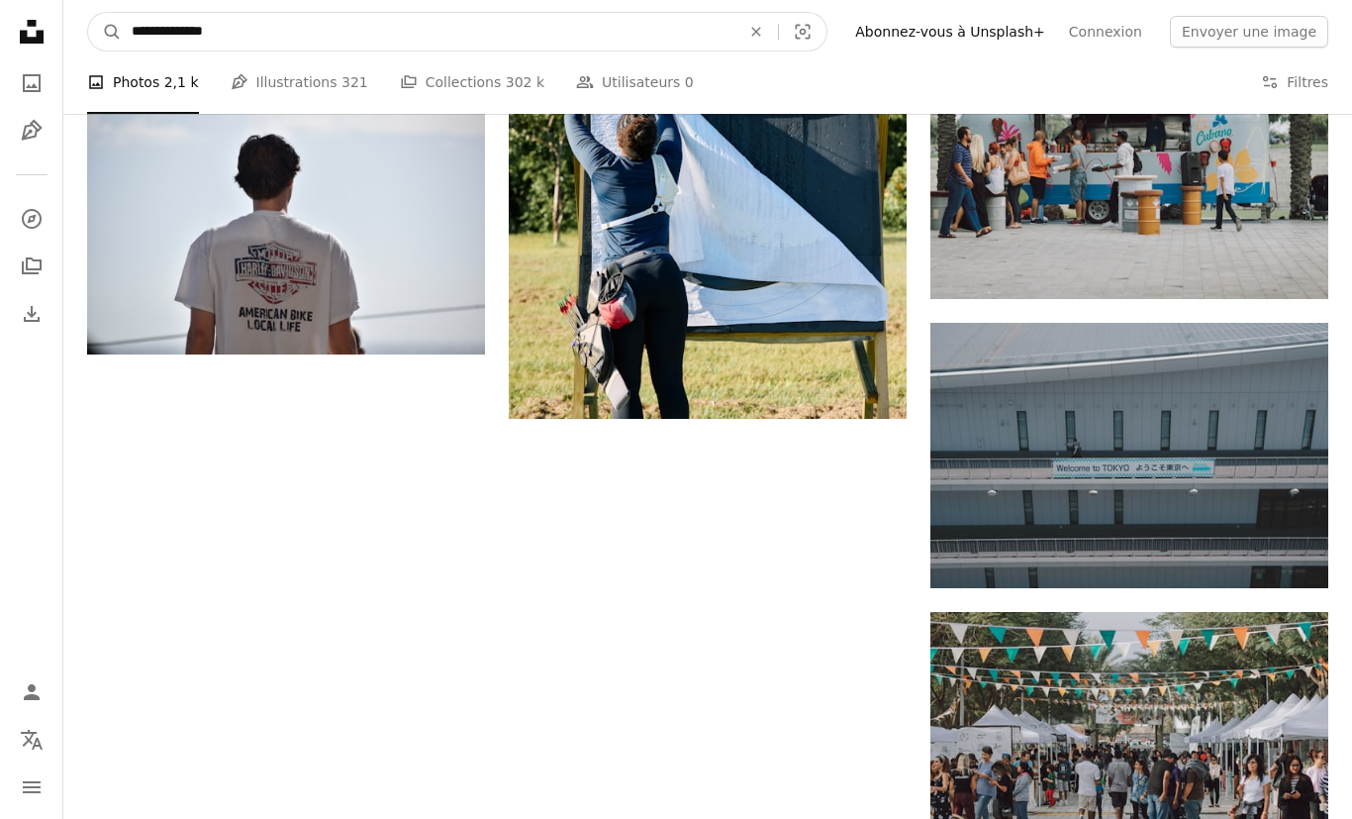
click at [140, 25] on input "**********" at bounding box center [428, 32] width 613 height 38
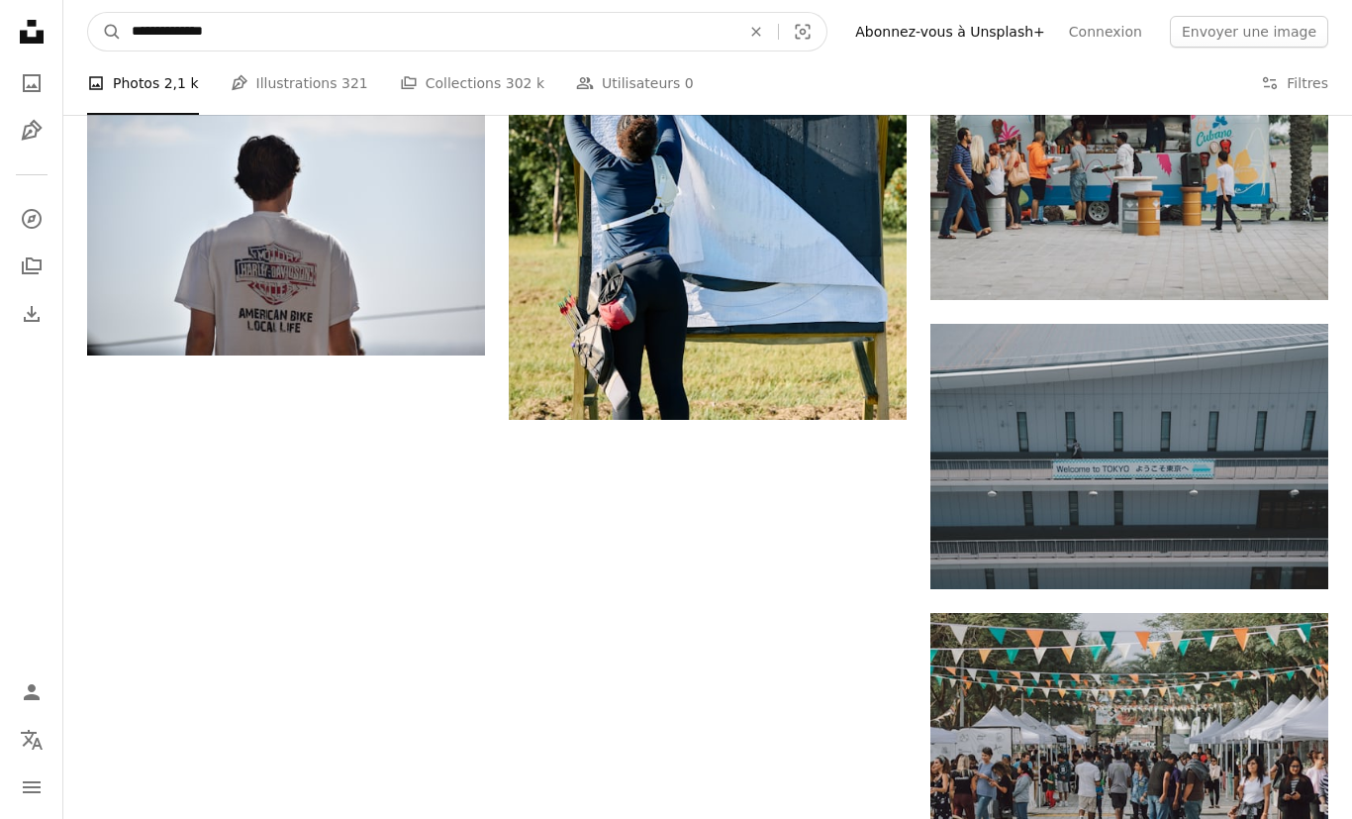
click at [138, 30] on input "**********" at bounding box center [428, 32] width 613 height 38
type input "**********"
click at [105, 31] on button "A magnifying glass" at bounding box center [105, 32] width 34 height 38
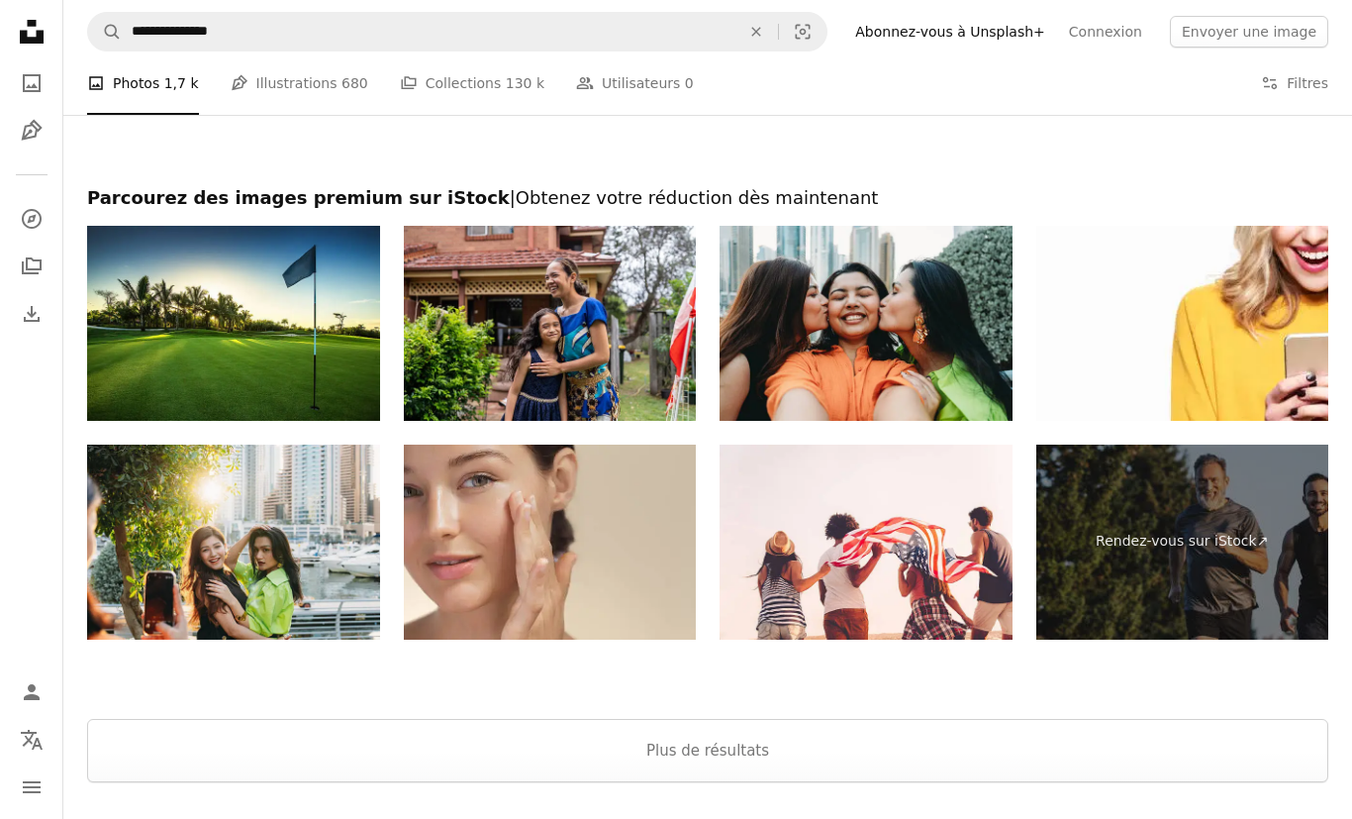
scroll to position [3540, 0]
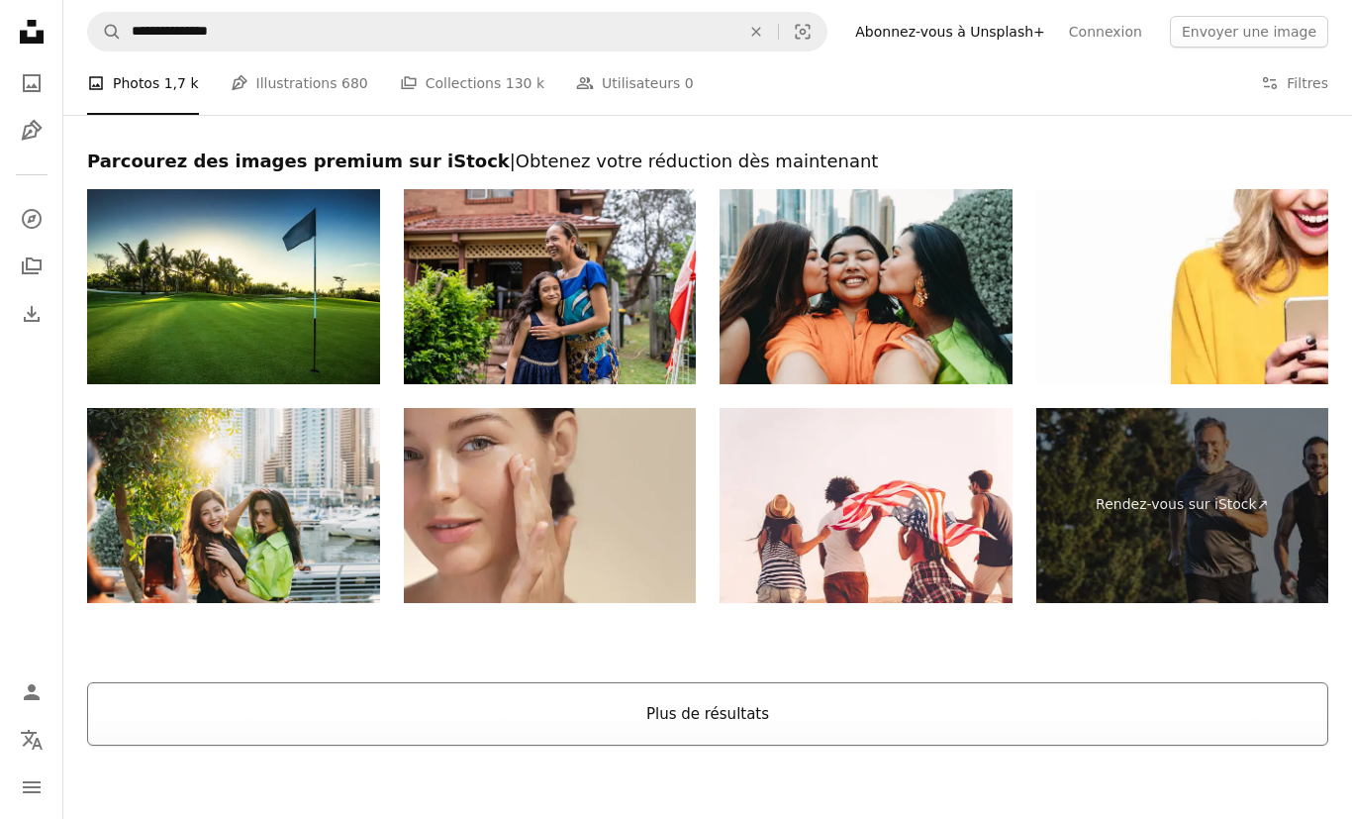
click at [156, 702] on button "Plus de résultats" at bounding box center [707, 713] width 1241 height 63
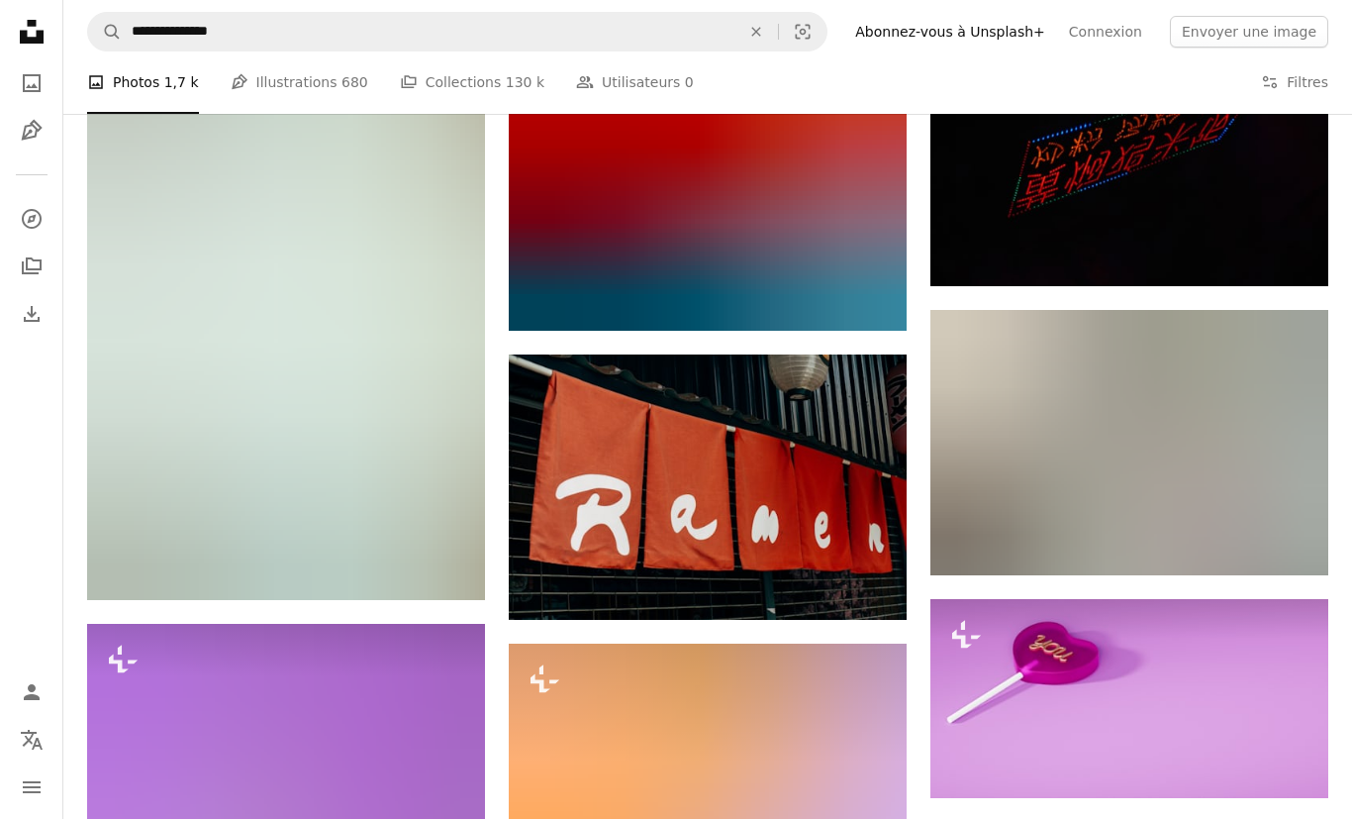
scroll to position [11642, 0]
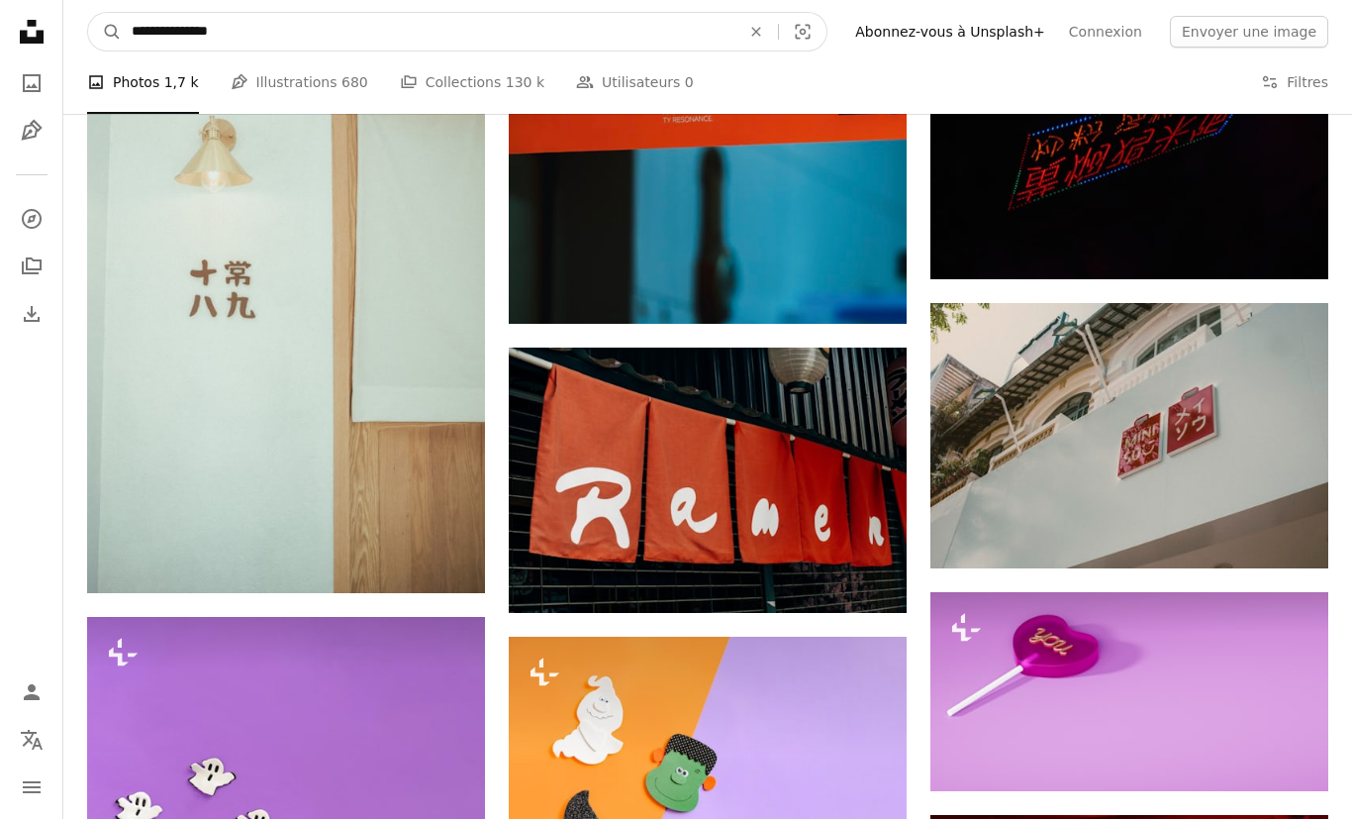
click at [142, 21] on input "**********" at bounding box center [428, 32] width 613 height 38
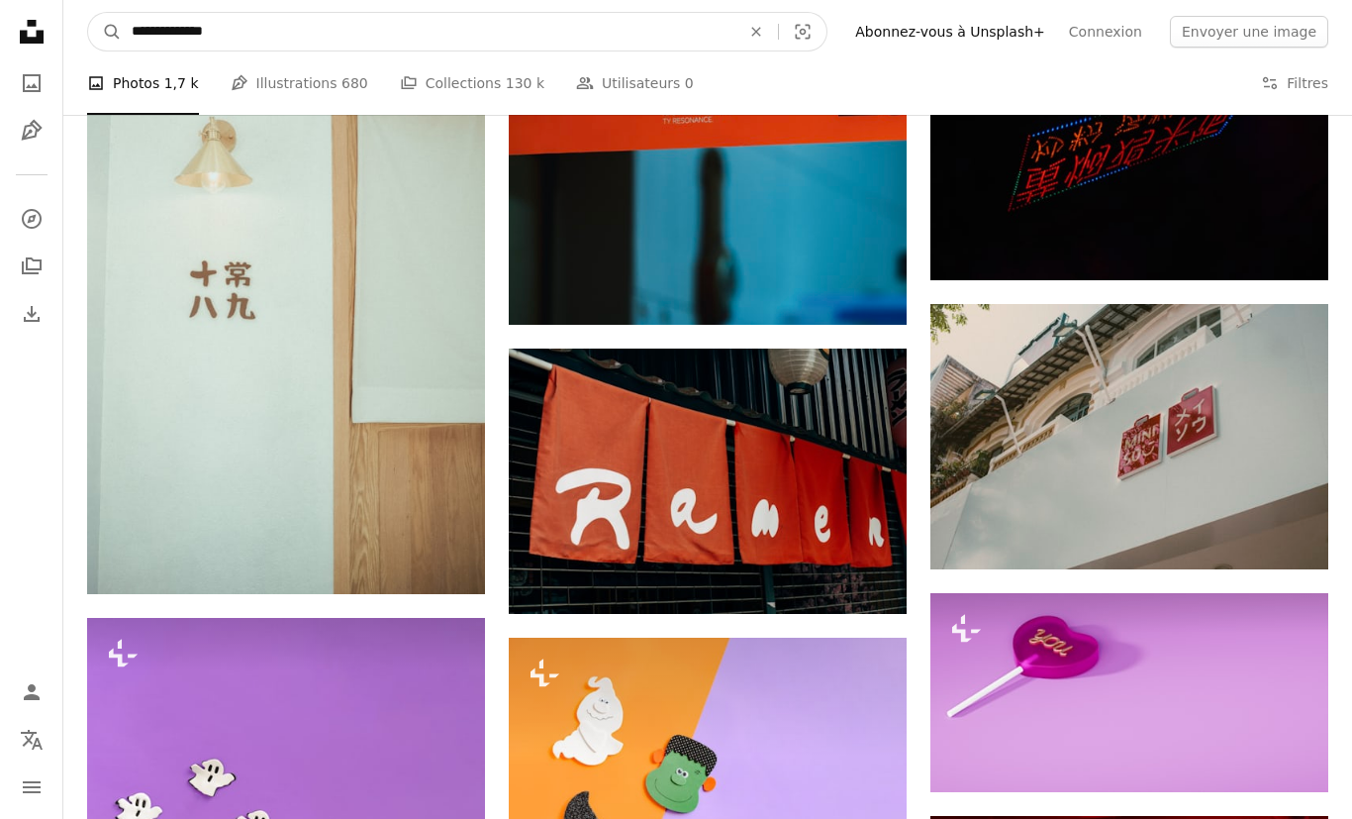
type input "**********"
click at [105, 31] on button "A magnifying glass" at bounding box center [105, 32] width 34 height 38
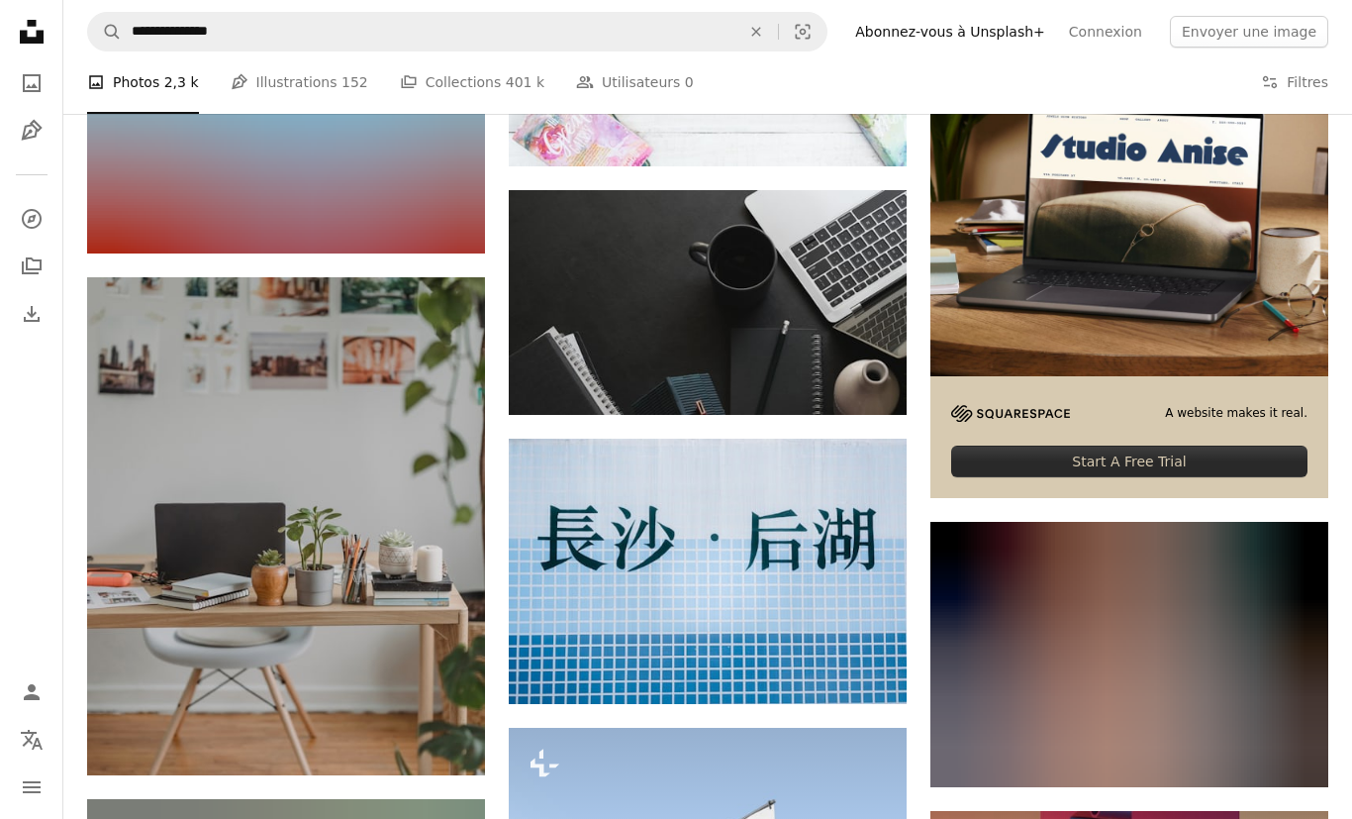
scroll to position [516, 0]
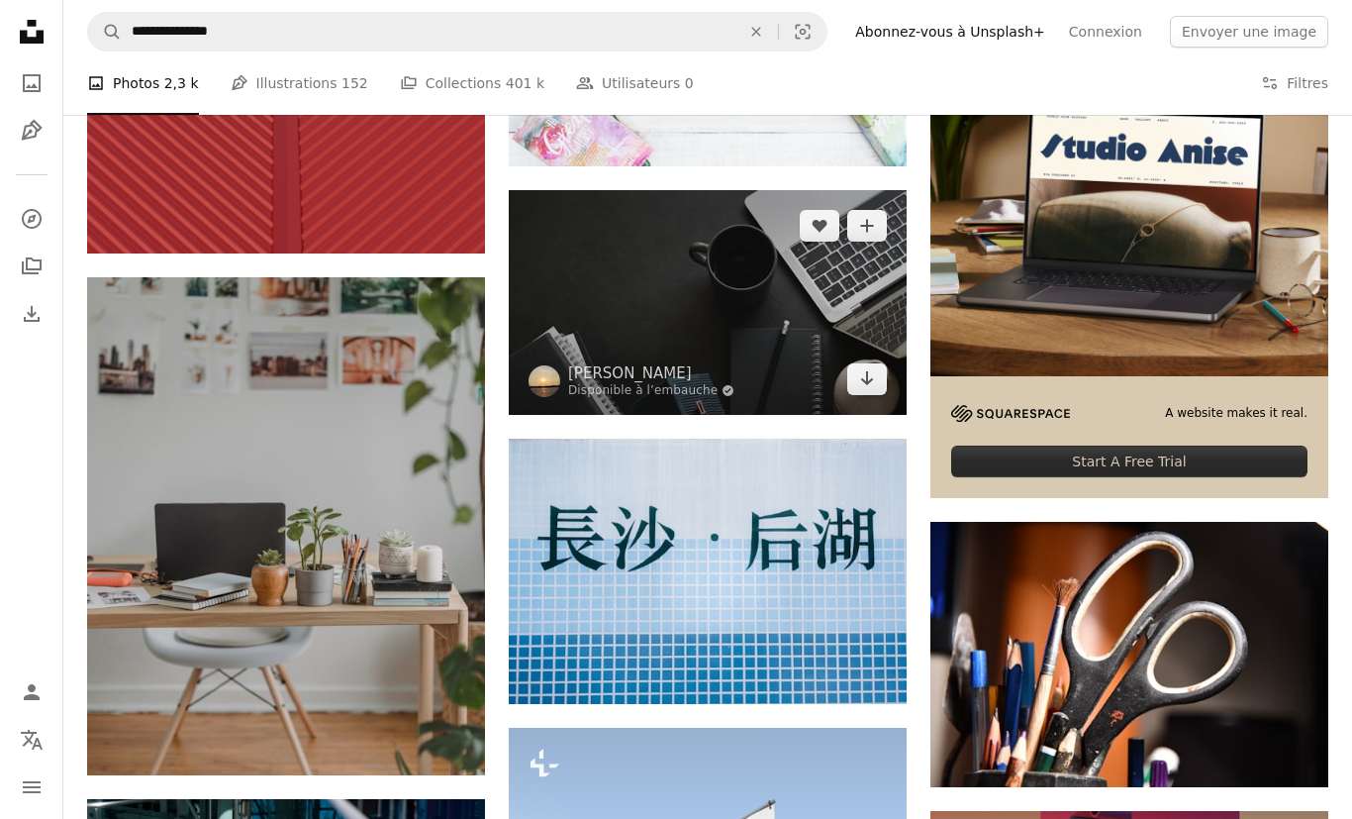
click at [758, 320] on img at bounding box center [708, 302] width 398 height 225
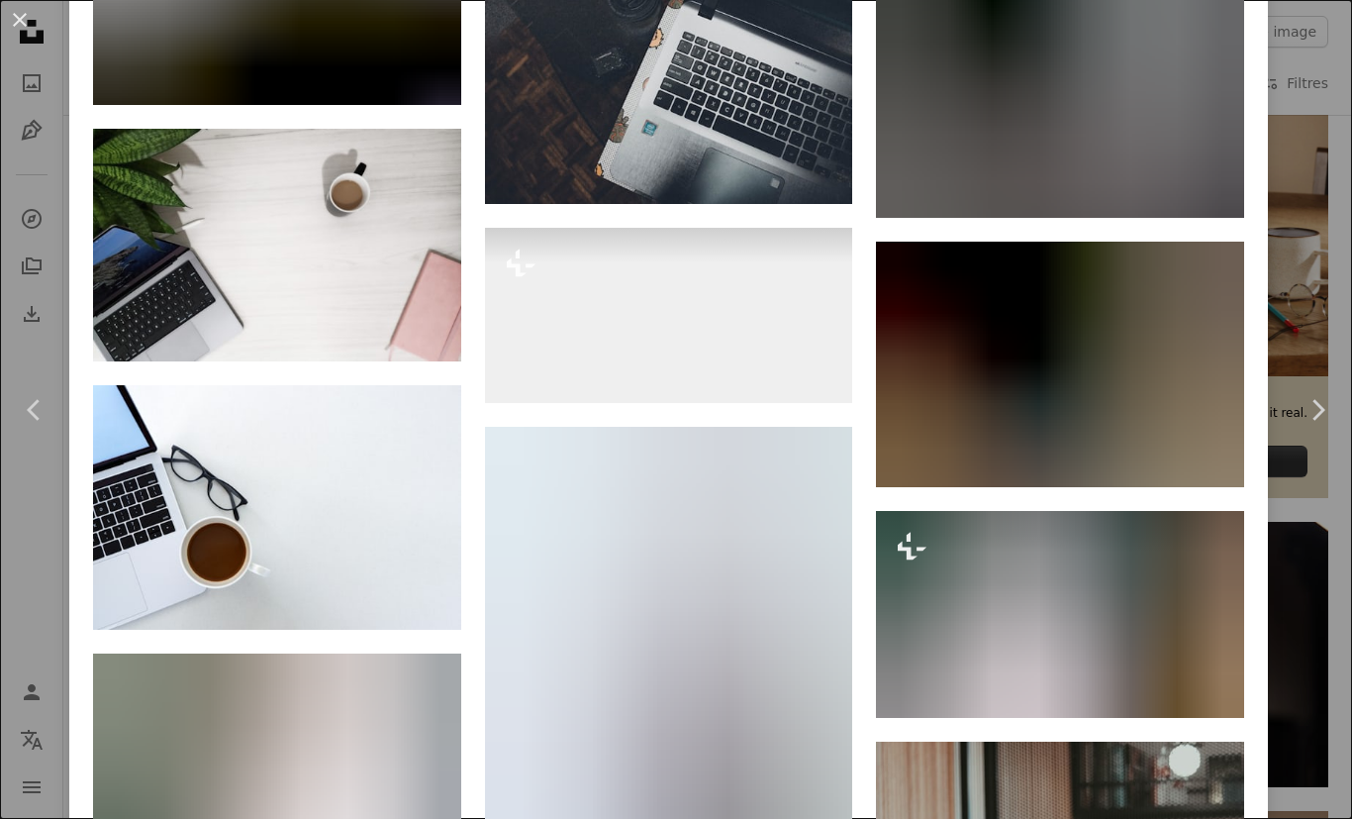
scroll to position [3480, 0]
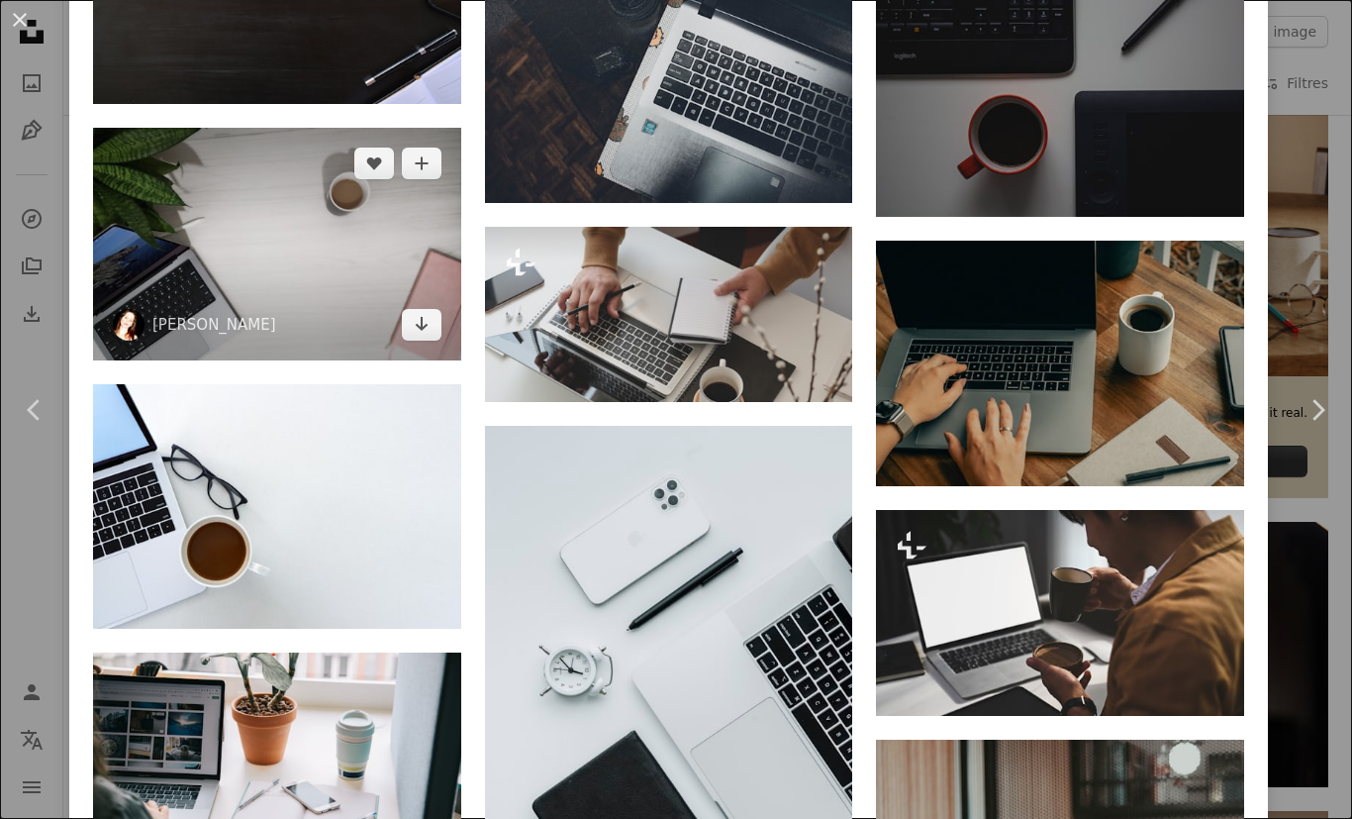
click at [337, 265] on img at bounding box center [277, 244] width 368 height 233
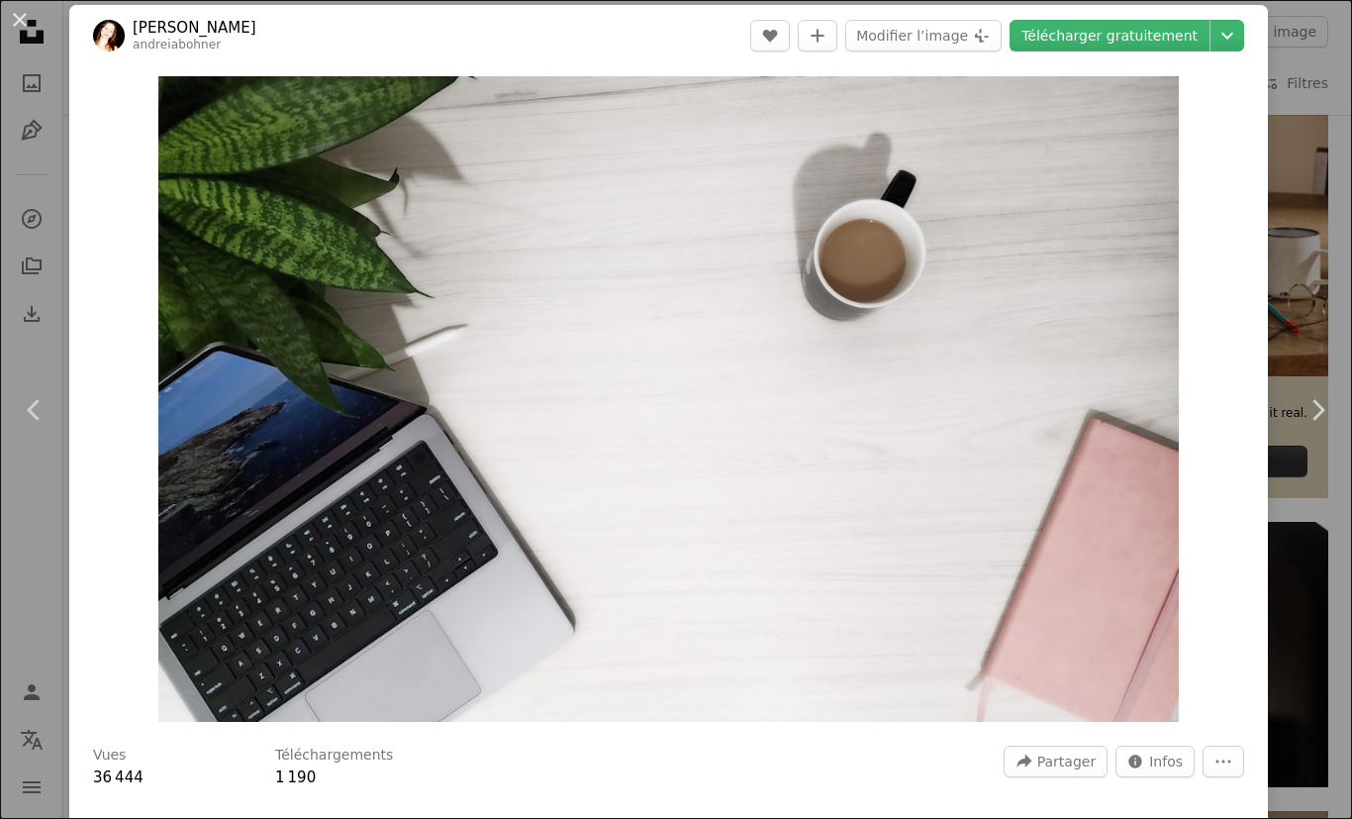
scroll to position [9, 0]
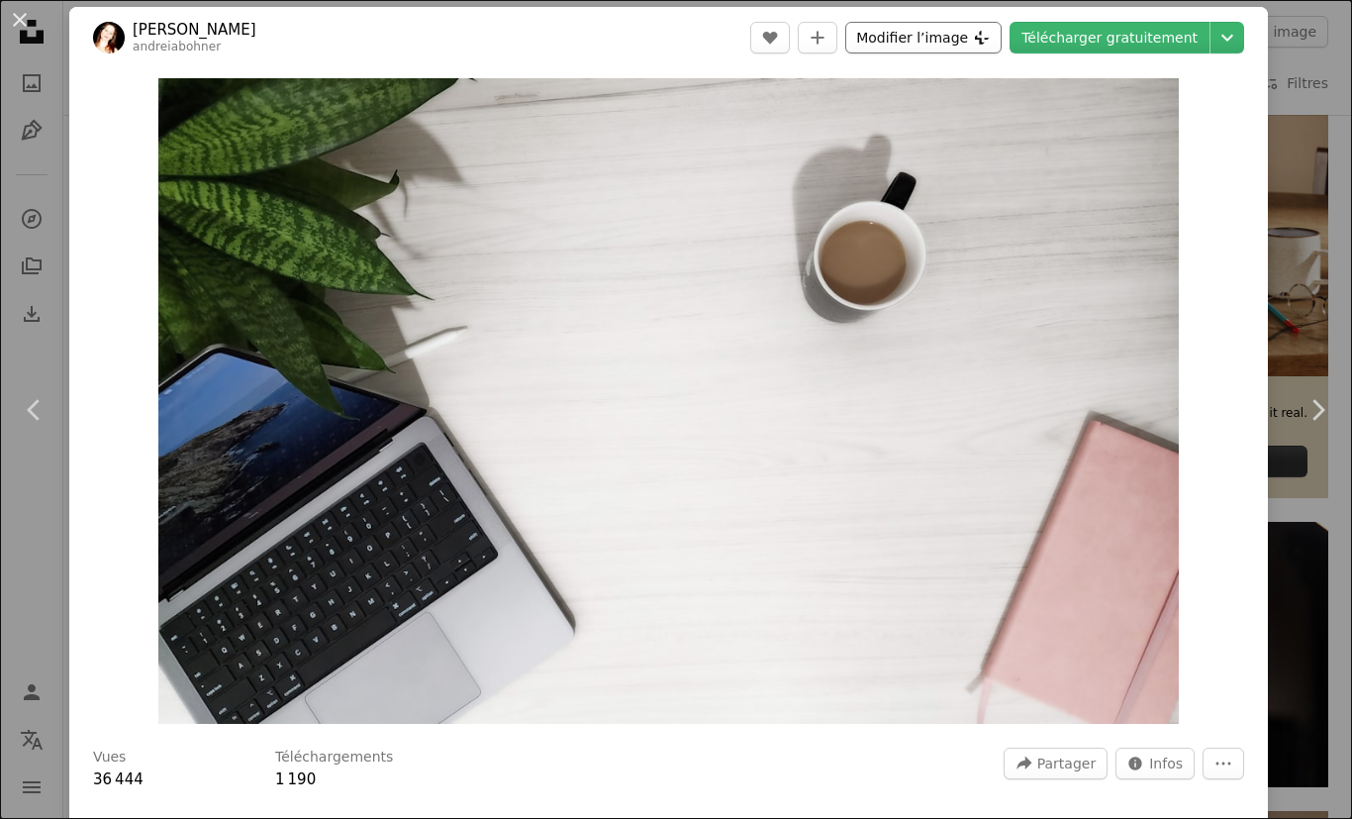
click at [974, 48] on button "Modifier l’image Plus sign for Unsplash+" at bounding box center [923, 38] width 156 height 32
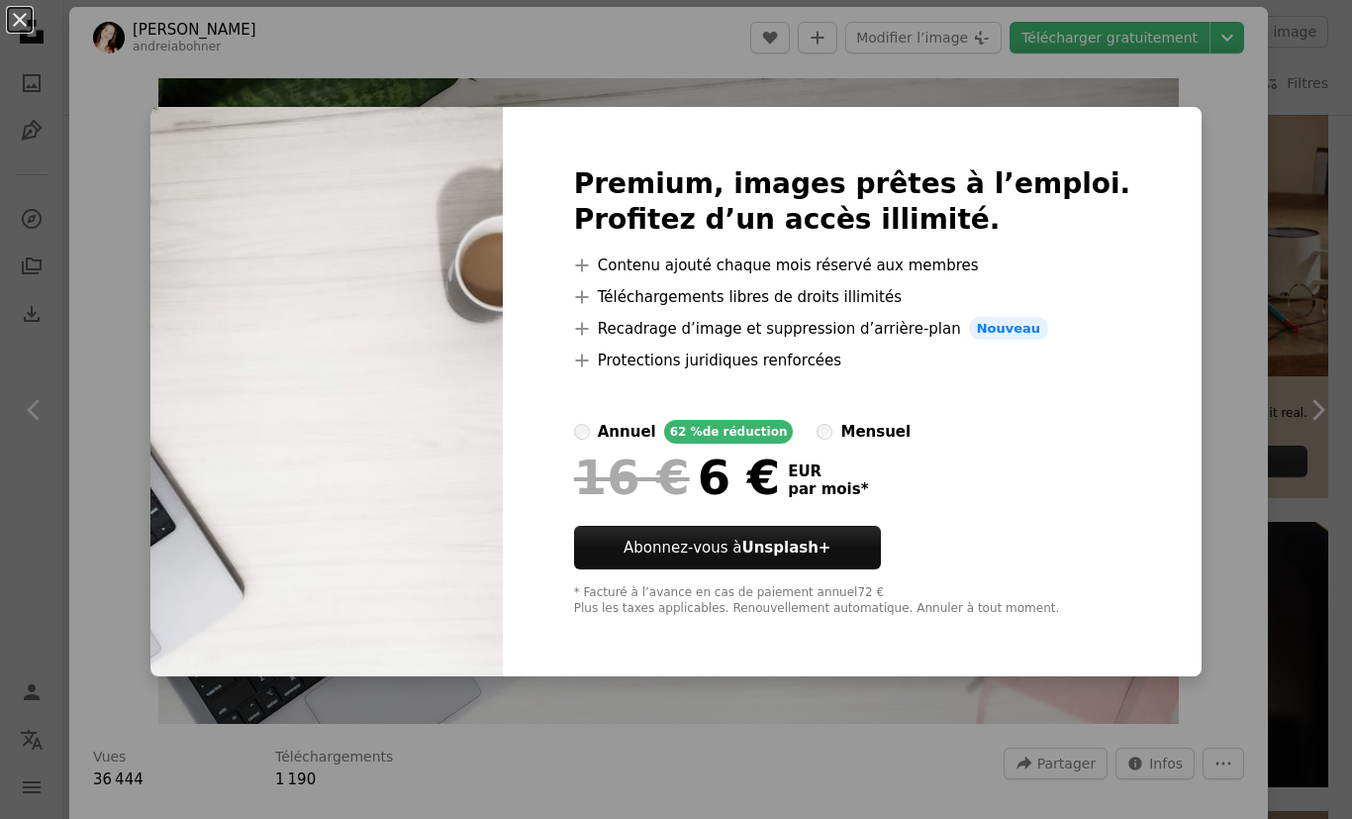
click at [1202, 121] on div "An X shape Premium, images prêtes à l’emploi. Profitez d’un accès illimité. A p…" at bounding box center [676, 409] width 1352 height 819
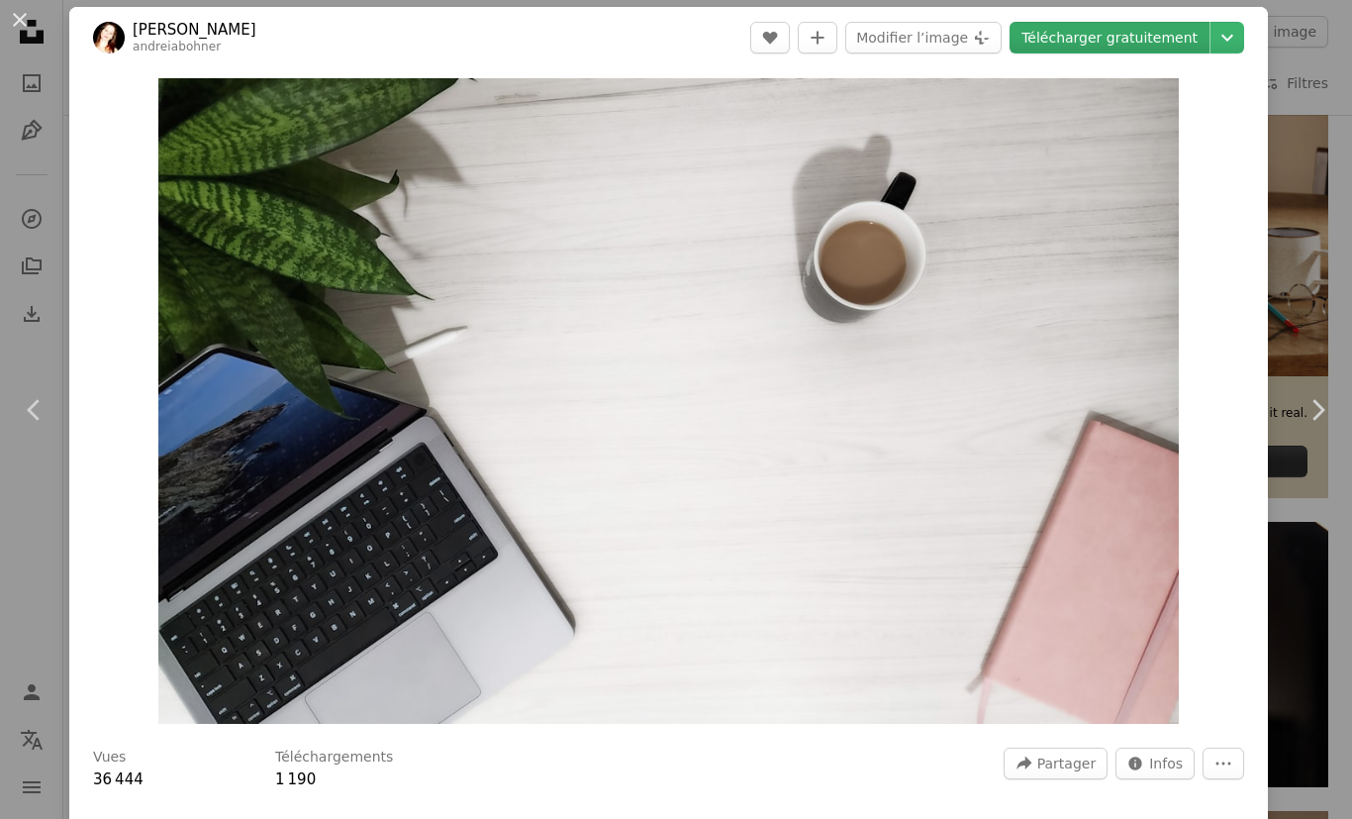
click at [1179, 41] on link "Télécharger gratuitement" at bounding box center [1110, 38] width 200 height 32
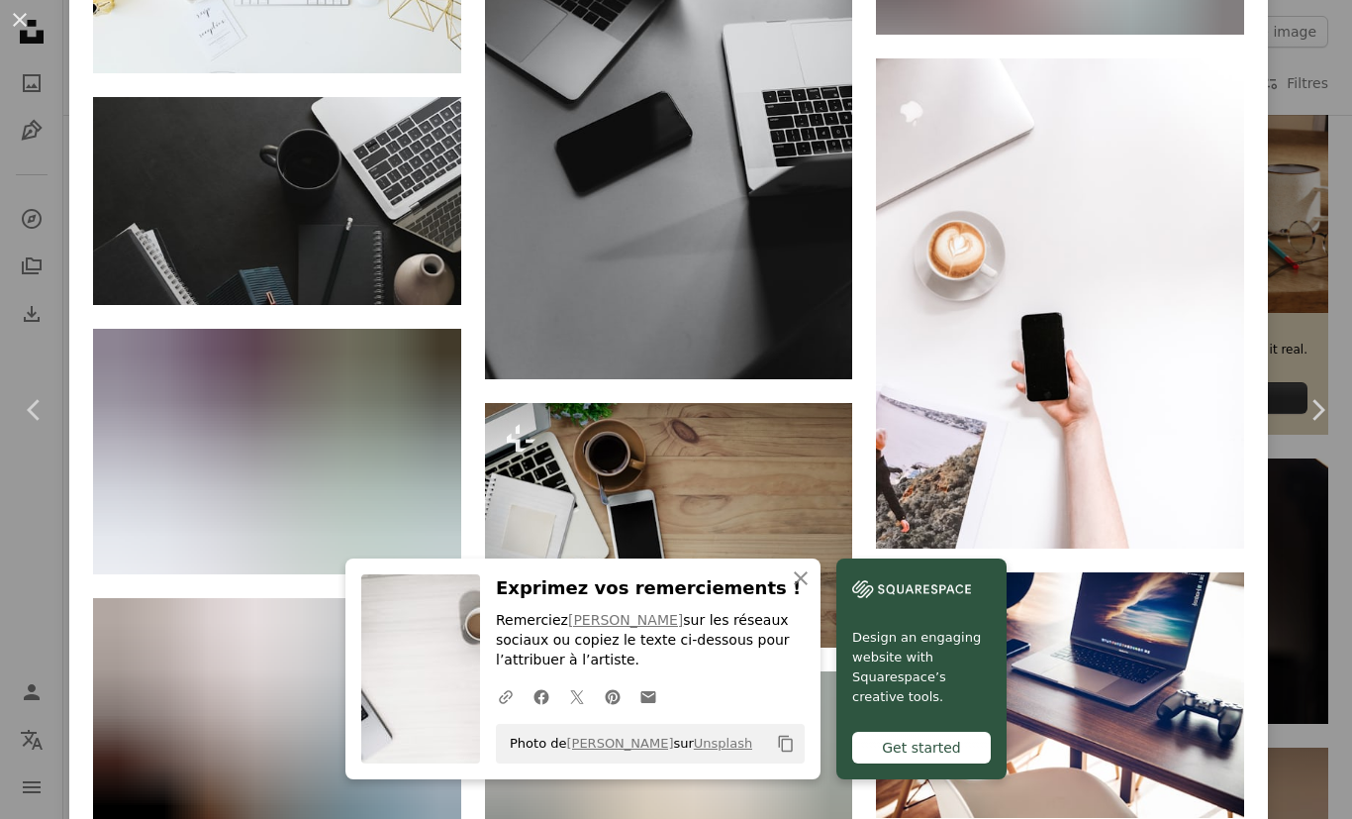
scroll to position [15129, 0]
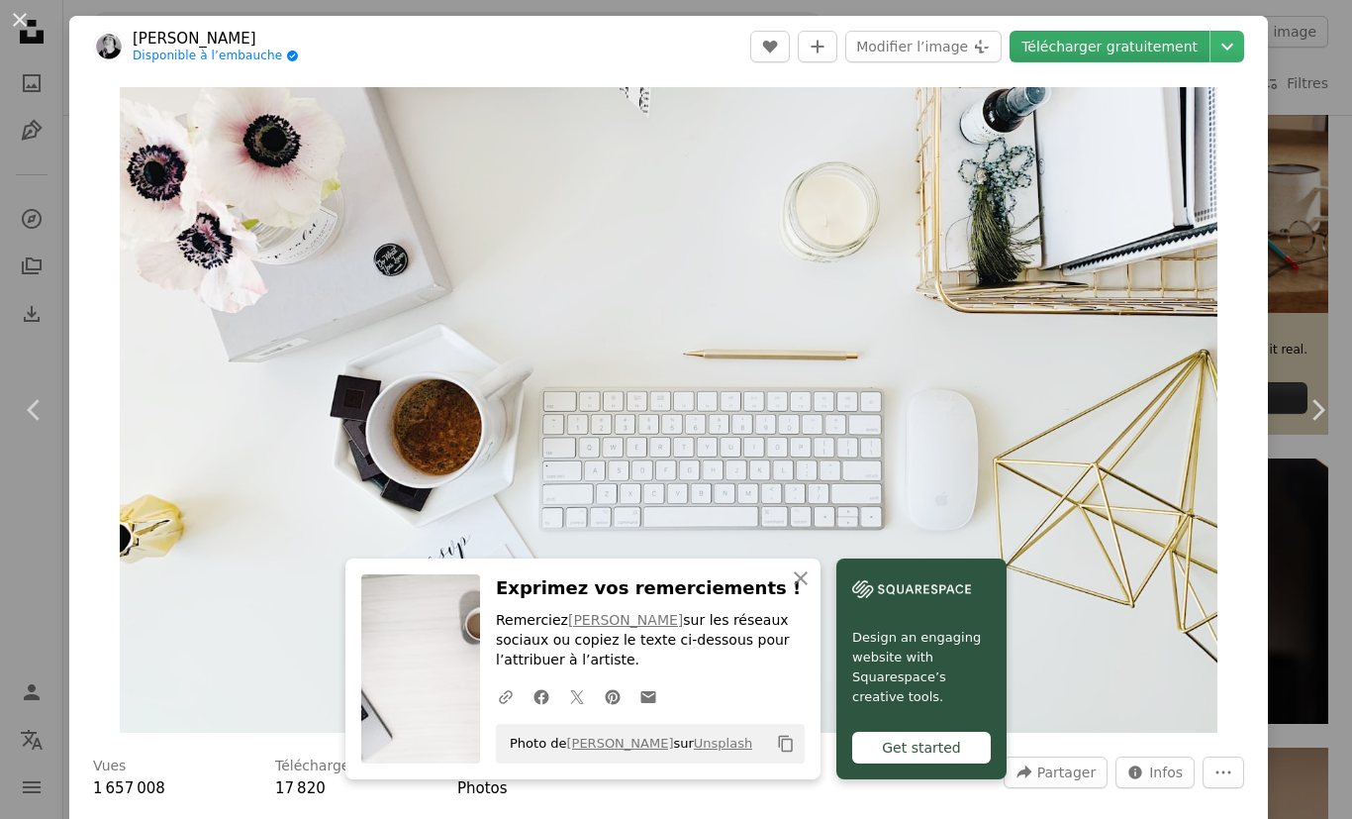
click at [1155, 48] on link "Télécharger gratuitement" at bounding box center [1110, 47] width 200 height 32
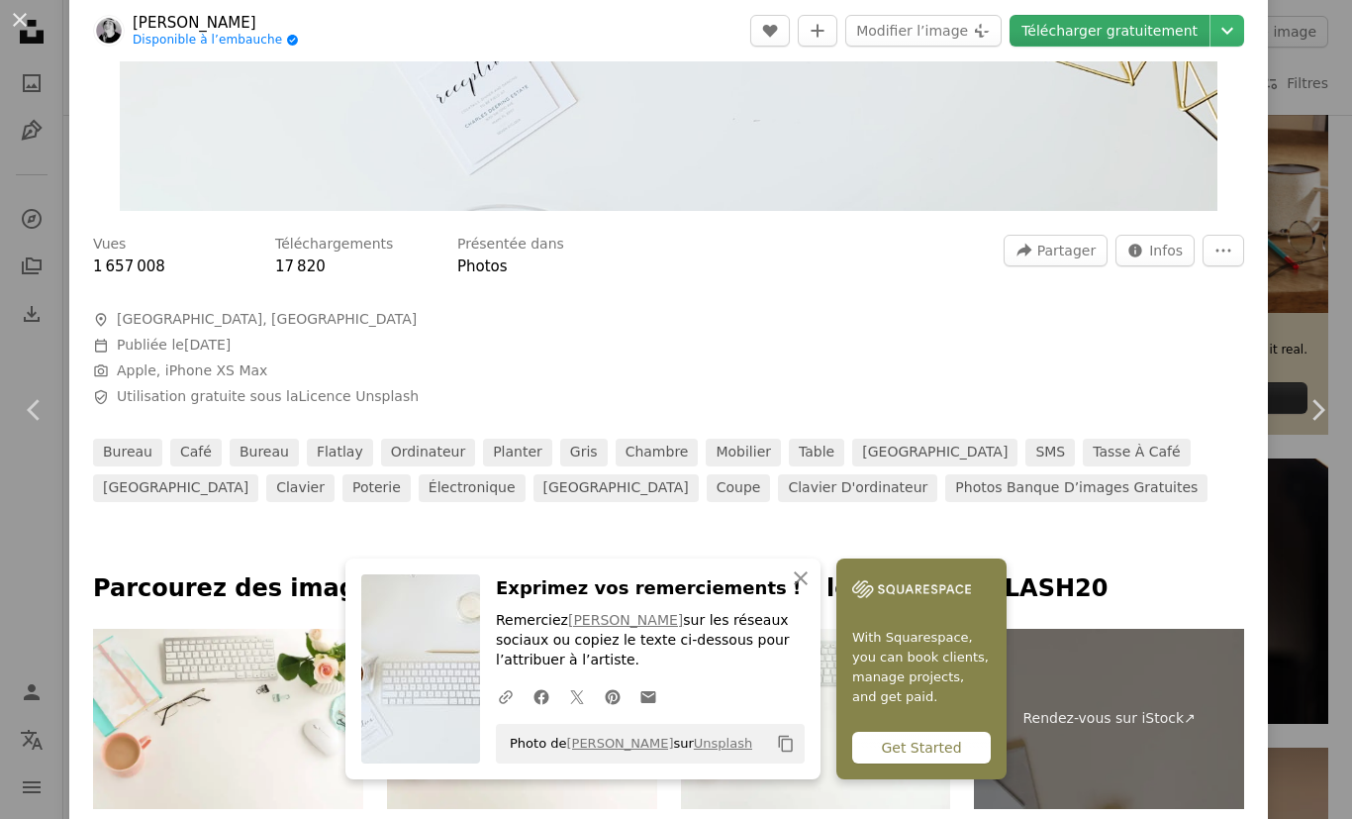
scroll to position [522, 0]
